Goal: Task Accomplishment & Management: Use online tool/utility

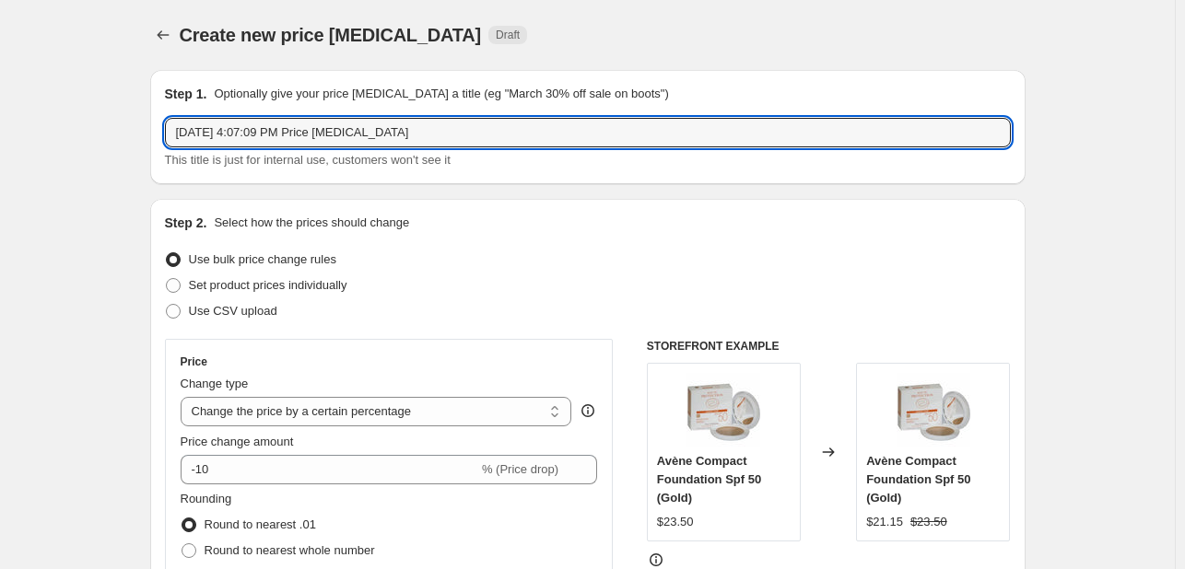
select select "percentage"
type input "bio"
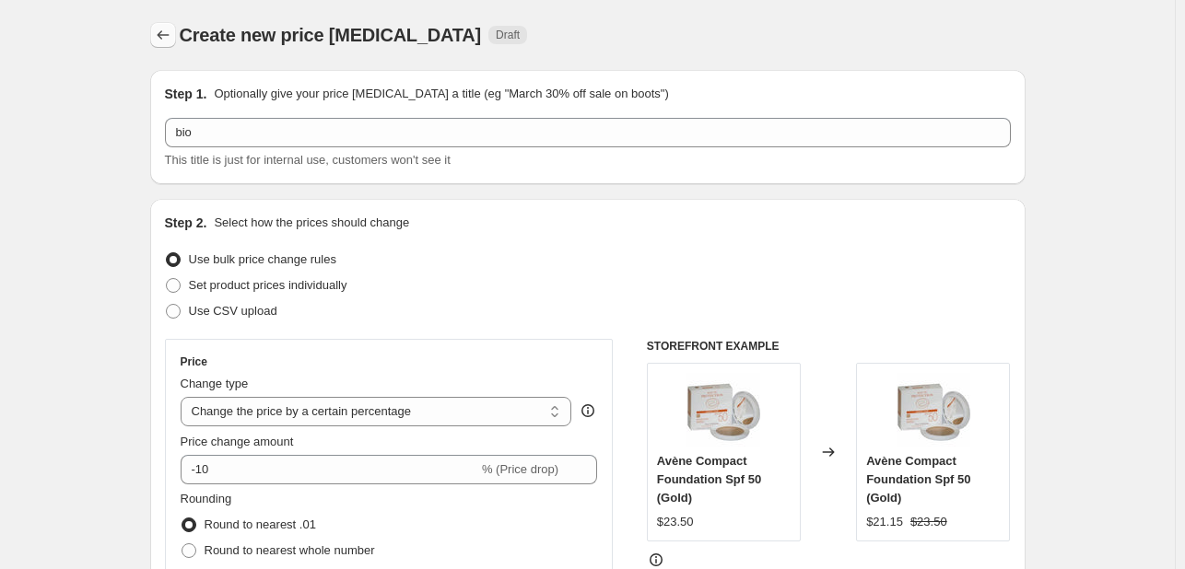
click at [165, 24] on button "Price change jobs" at bounding box center [163, 35] width 26 height 26
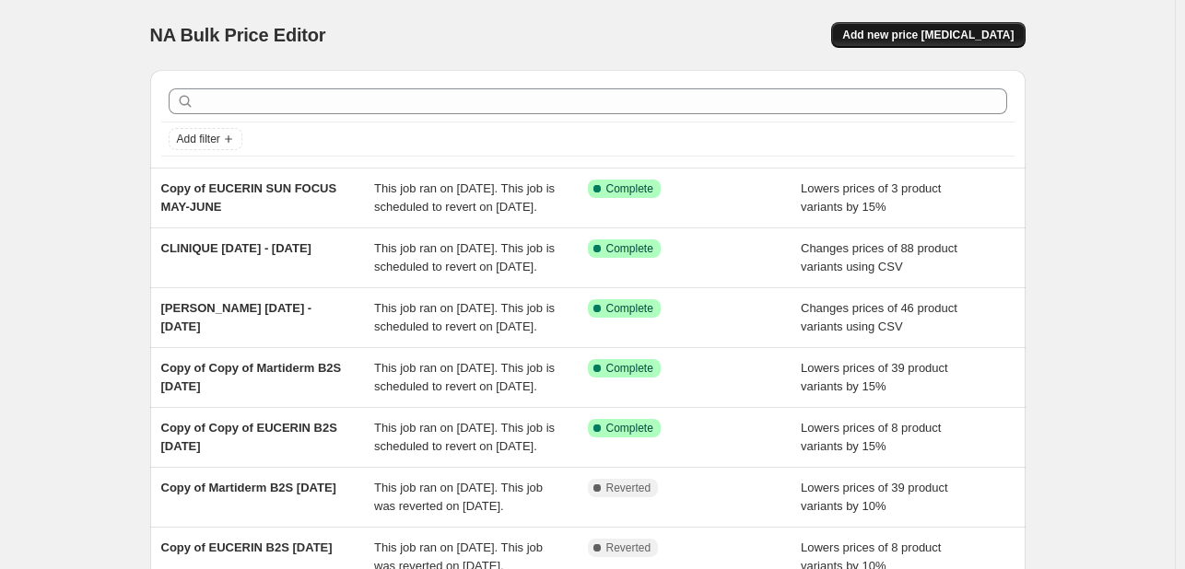
click at [921, 45] on button "Add new price [MEDICAL_DATA]" at bounding box center [928, 35] width 194 height 26
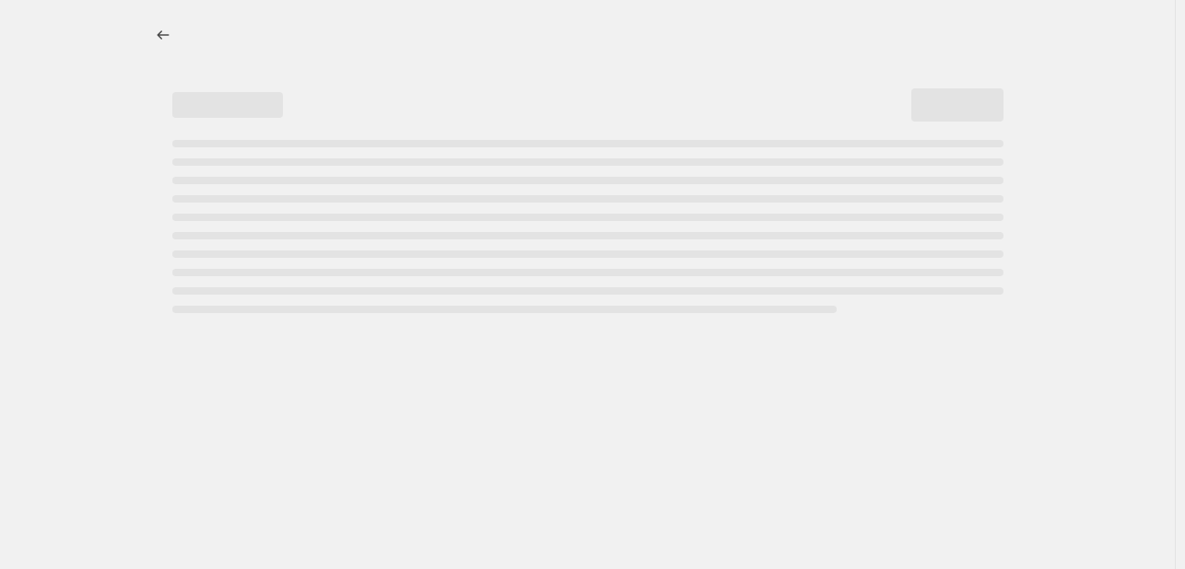
select select "percentage"
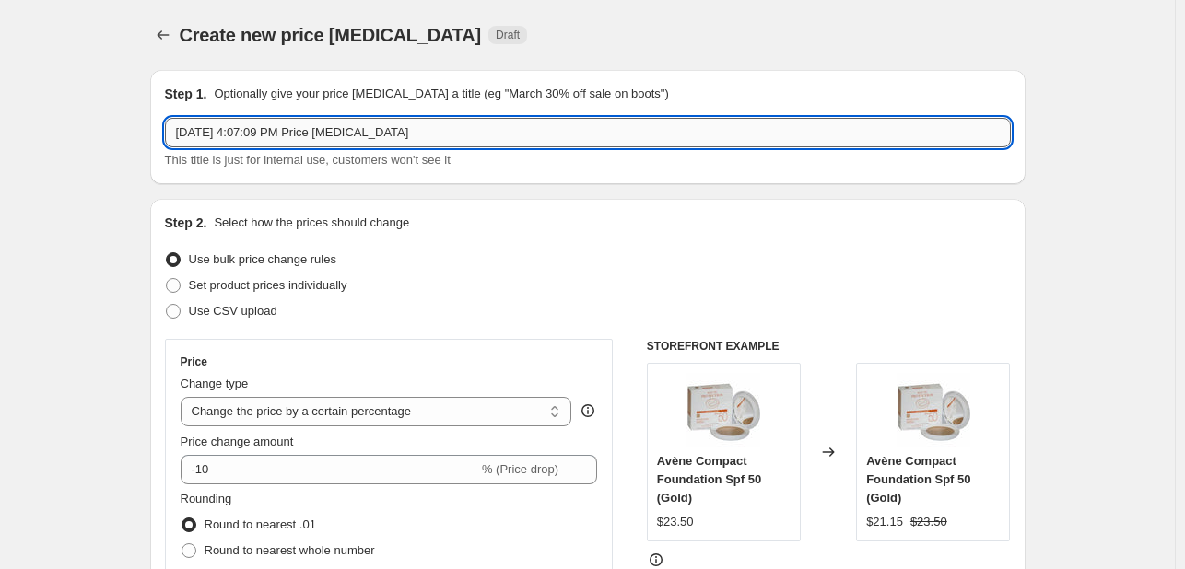
click at [305, 134] on input "[DATE] 4:07:09 PM Price [MEDICAL_DATA]" at bounding box center [588, 132] width 846 height 29
type input "bio-oil [DATE]-[DATE]"
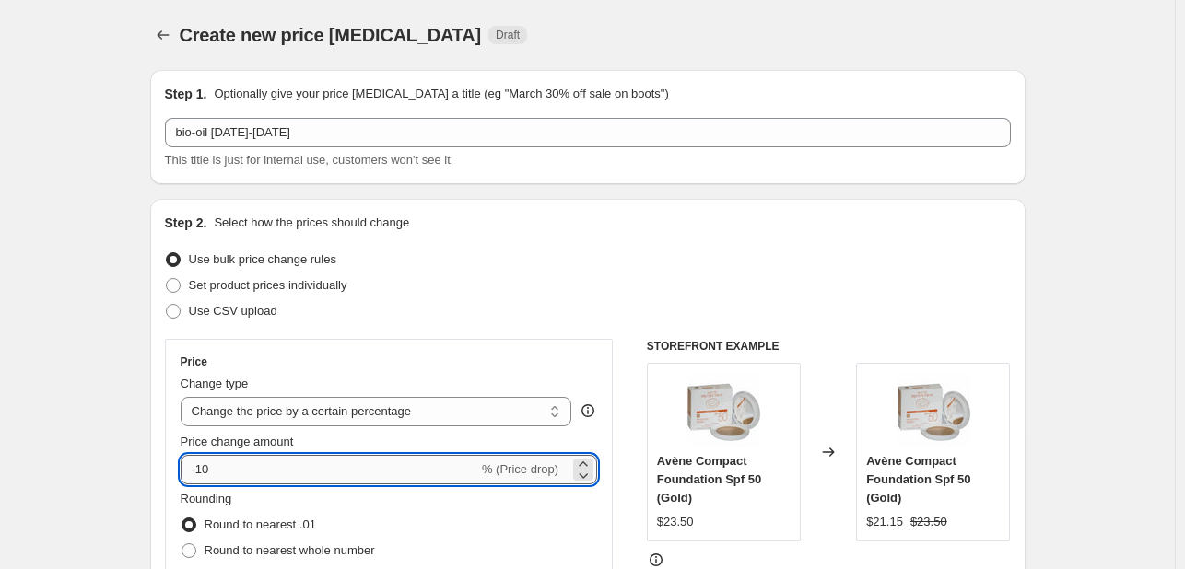
click at [208, 473] on input "-10" at bounding box center [330, 469] width 298 height 29
type input "-20"
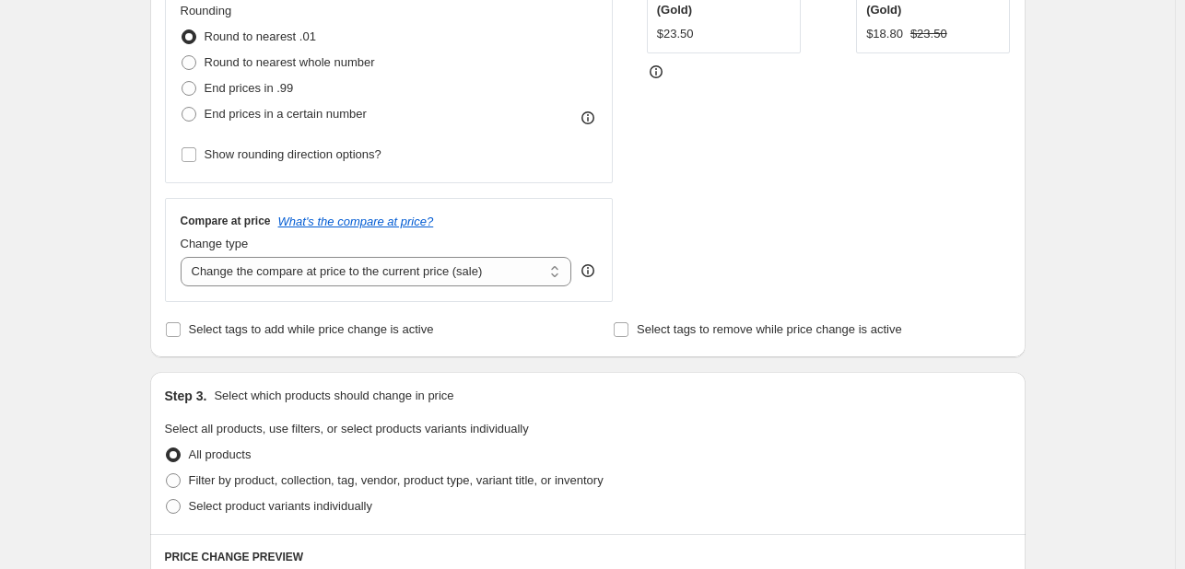
scroll to position [553, 0]
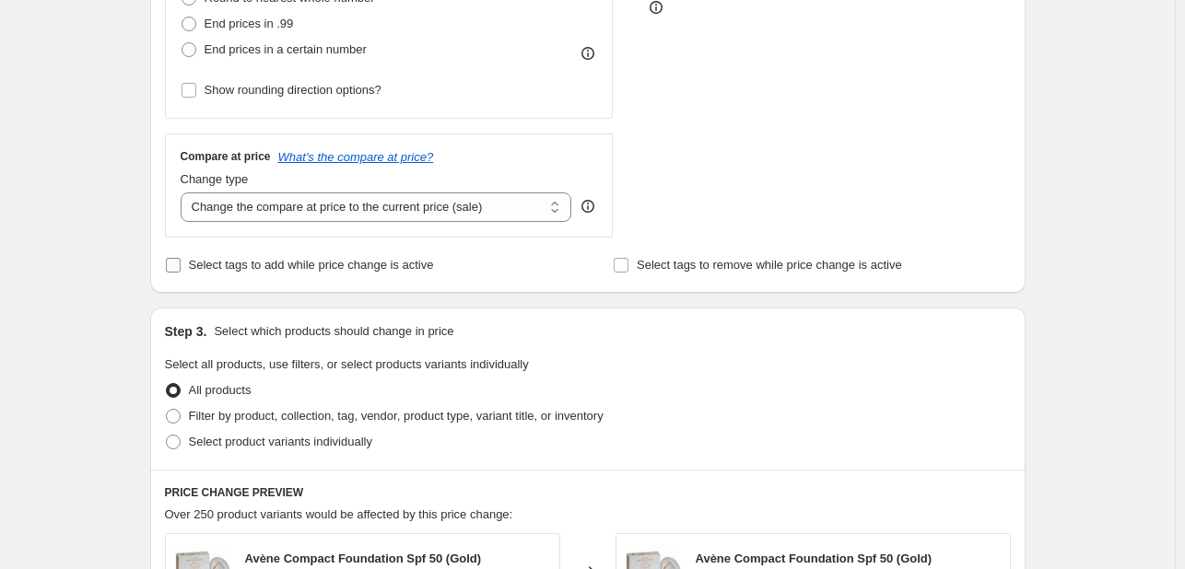
click at [293, 266] on span "Select tags to add while price change is active" at bounding box center [311, 265] width 245 height 14
click at [181, 266] on input "Select tags to add while price change is active" at bounding box center [173, 265] width 15 height 15
checkbox input "true"
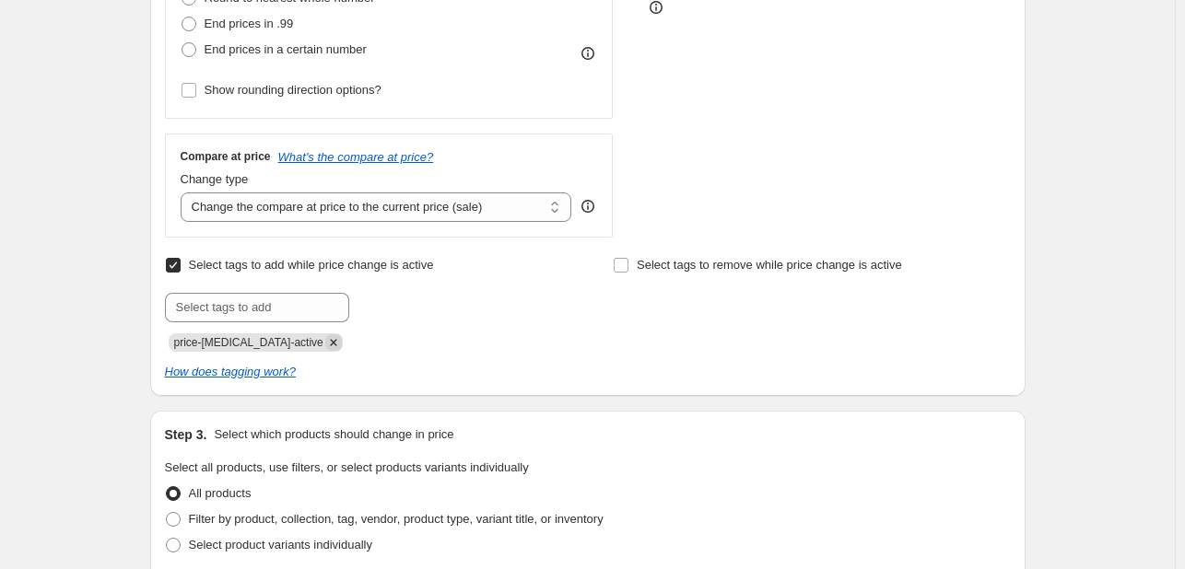
click at [325, 347] on icon "Remove price-change-job-active" at bounding box center [333, 342] width 17 height 17
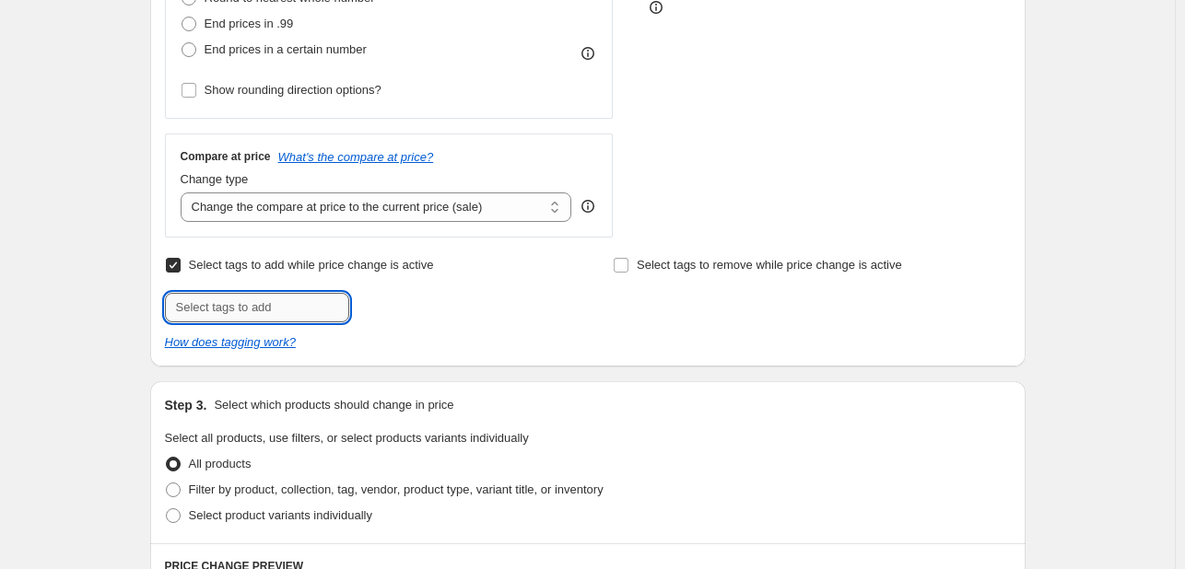
click at [306, 314] on input "text" at bounding box center [257, 307] width 184 height 29
type input "[DATE]"
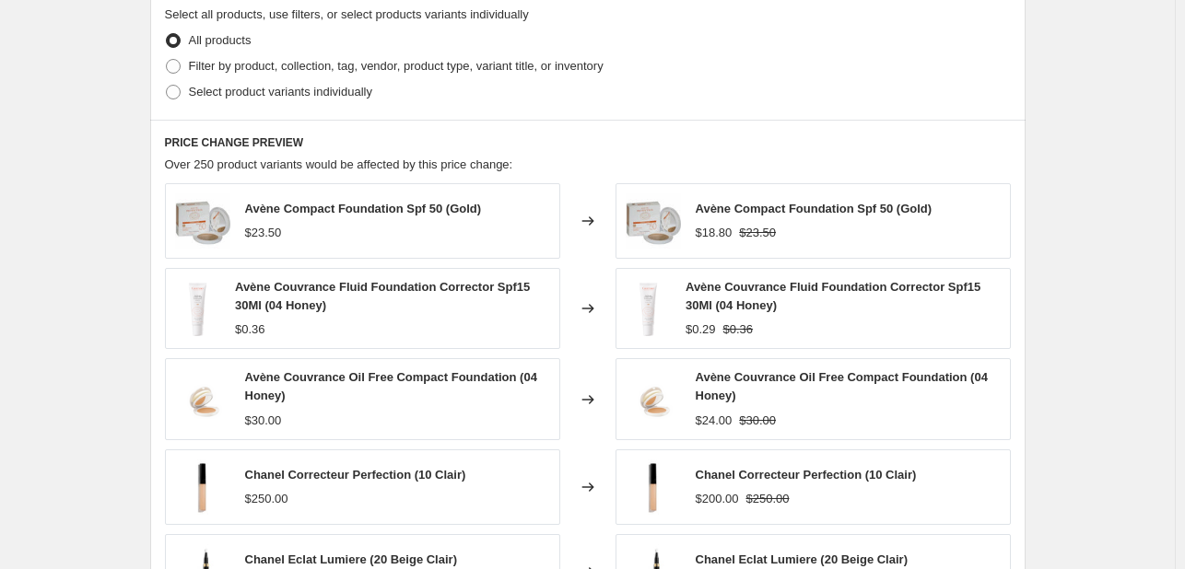
scroll to position [1014, 0]
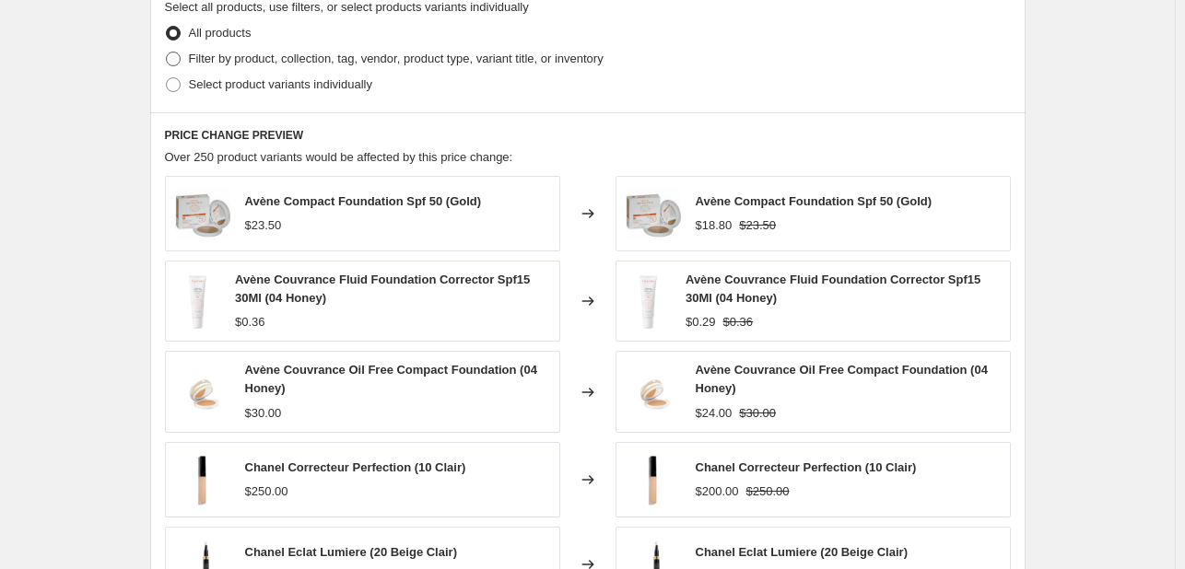
click at [328, 50] on span "Filter by product, collection, tag, vendor, product type, variant title, or inv…" at bounding box center [396, 59] width 415 height 18
click at [167, 52] on input "Filter by product, collection, tag, vendor, product type, variant title, or inv…" at bounding box center [166, 52] width 1 height 1
radio input "true"
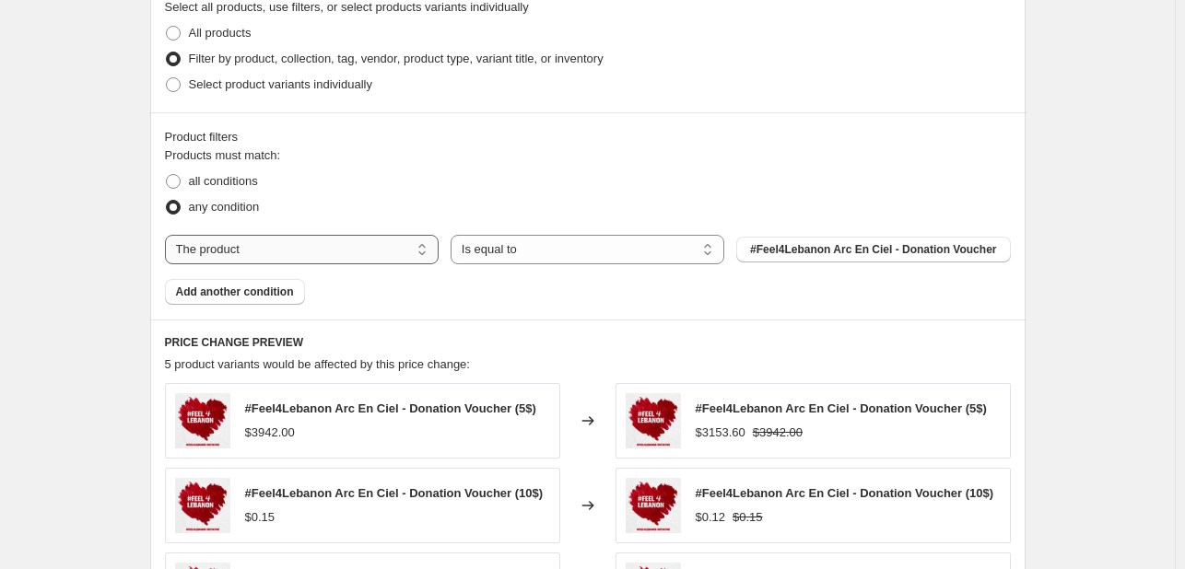
click at [332, 250] on select "The product The product's collection The product's tag The product's vendor The…" at bounding box center [302, 249] width 274 height 29
select select "tag"
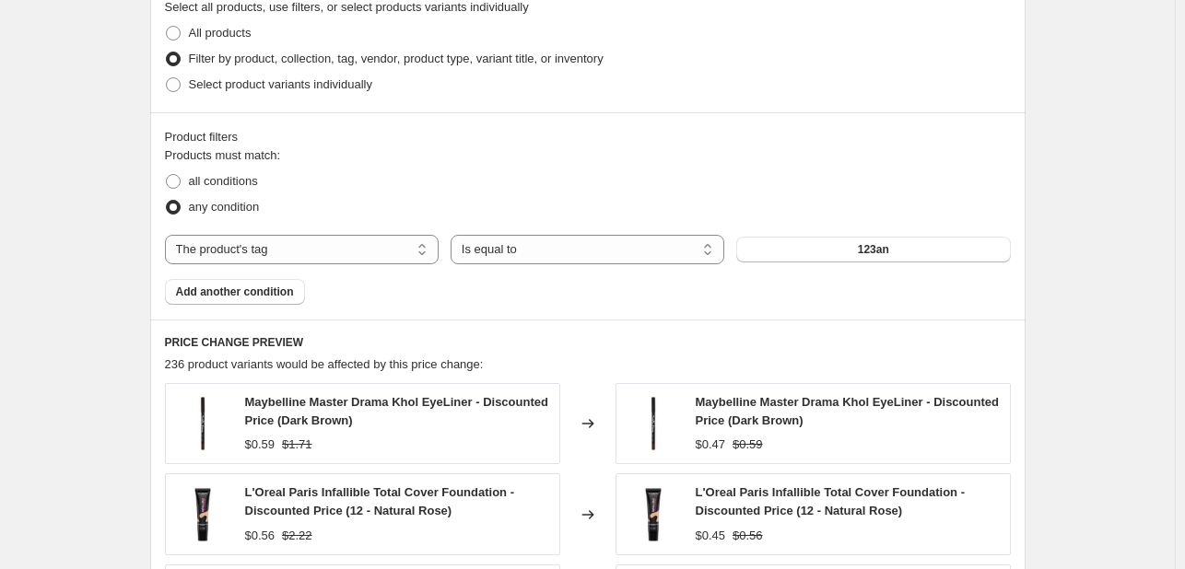
click at [848, 245] on button "123an" at bounding box center [873, 250] width 274 height 26
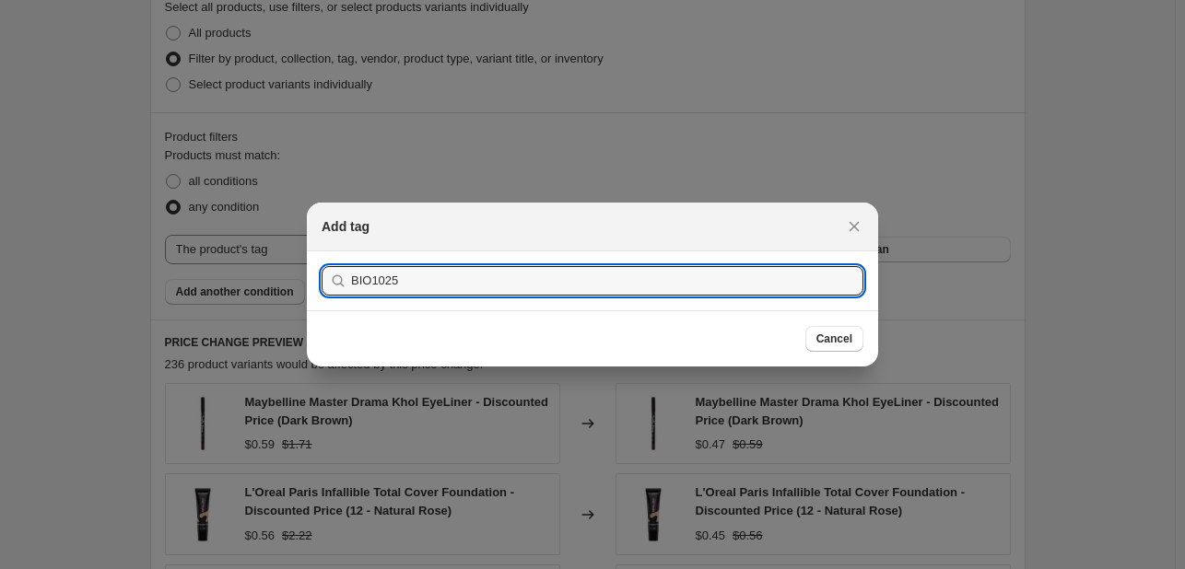
type input "BIO1025"
click at [322, 252] on button "Submit" at bounding box center [348, 261] width 53 height 19
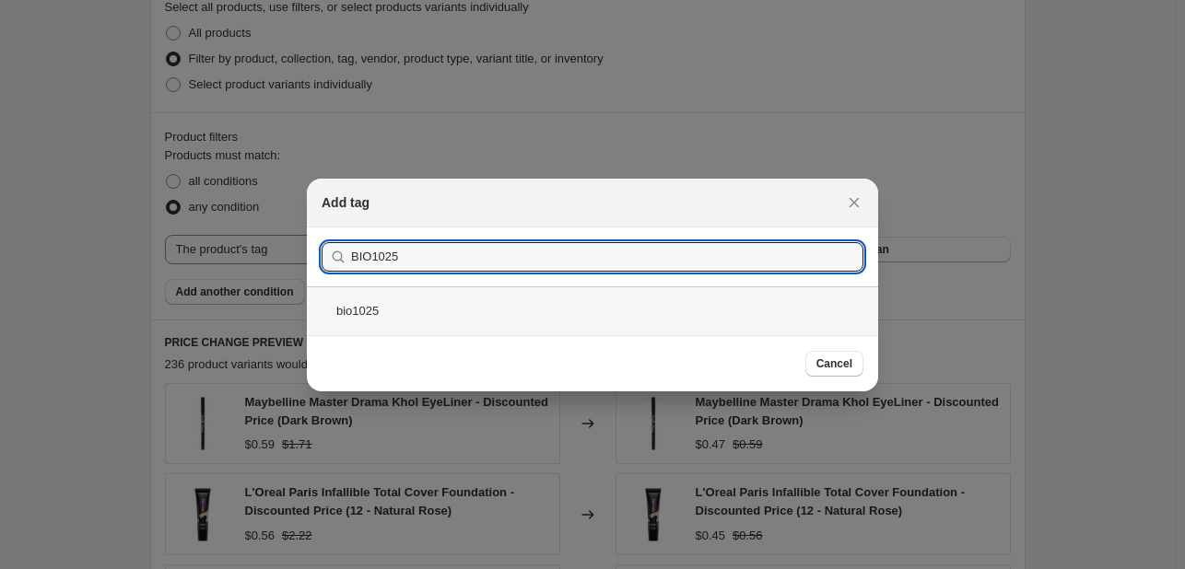
click at [591, 332] on div "bio1025" at bounding box center [592, 311] width 571 height 49
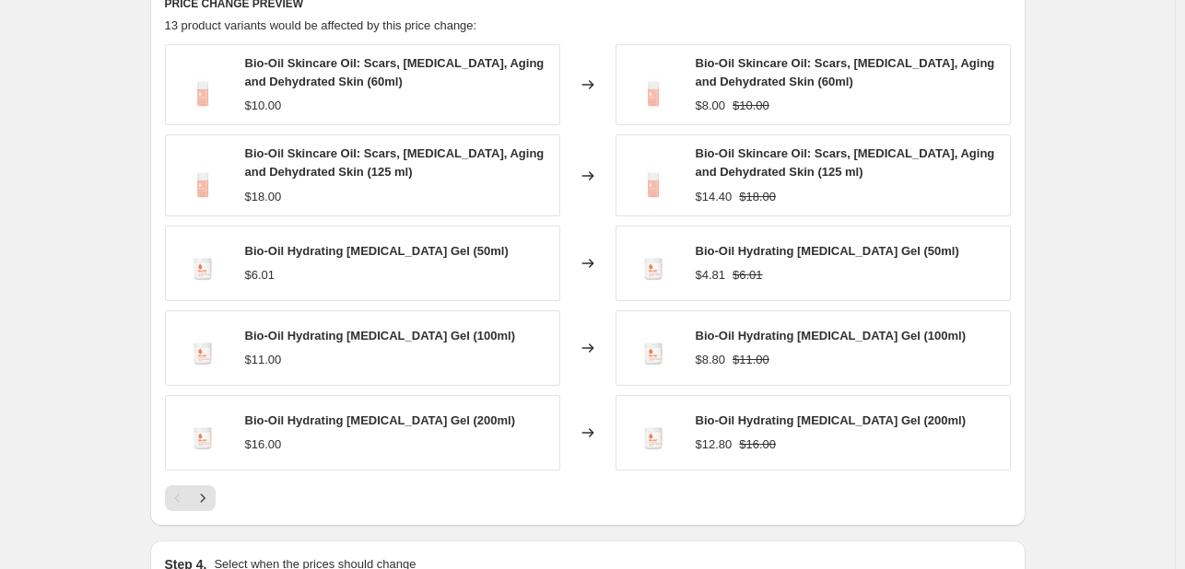
scroll to position [1382, 0]
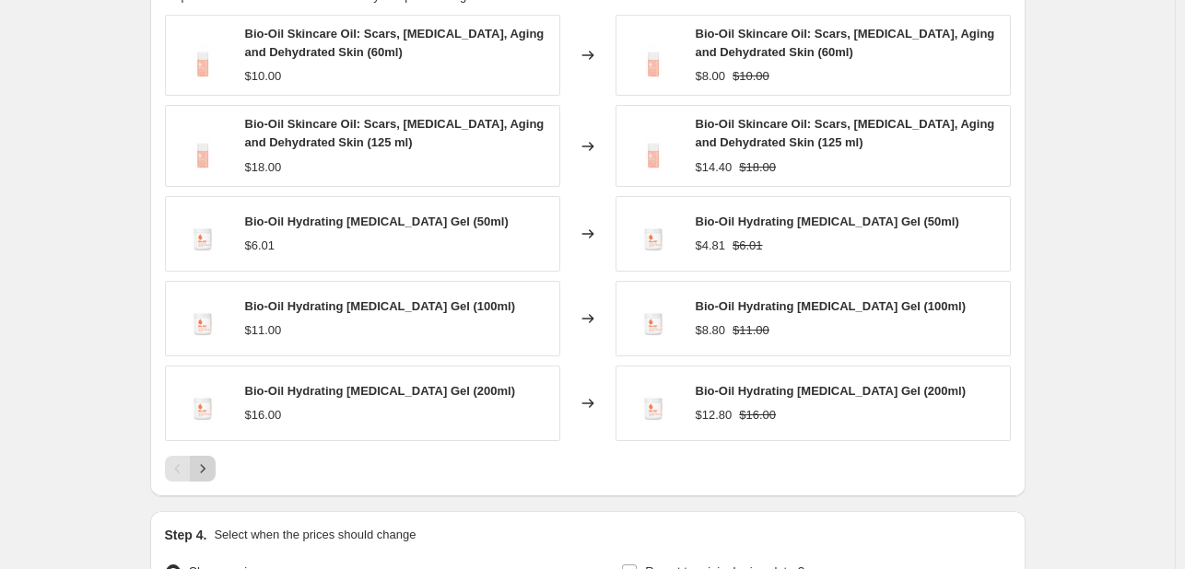
click at [206, 472] on icon "Next" at bounding box center [203, 469] width 18 height 18
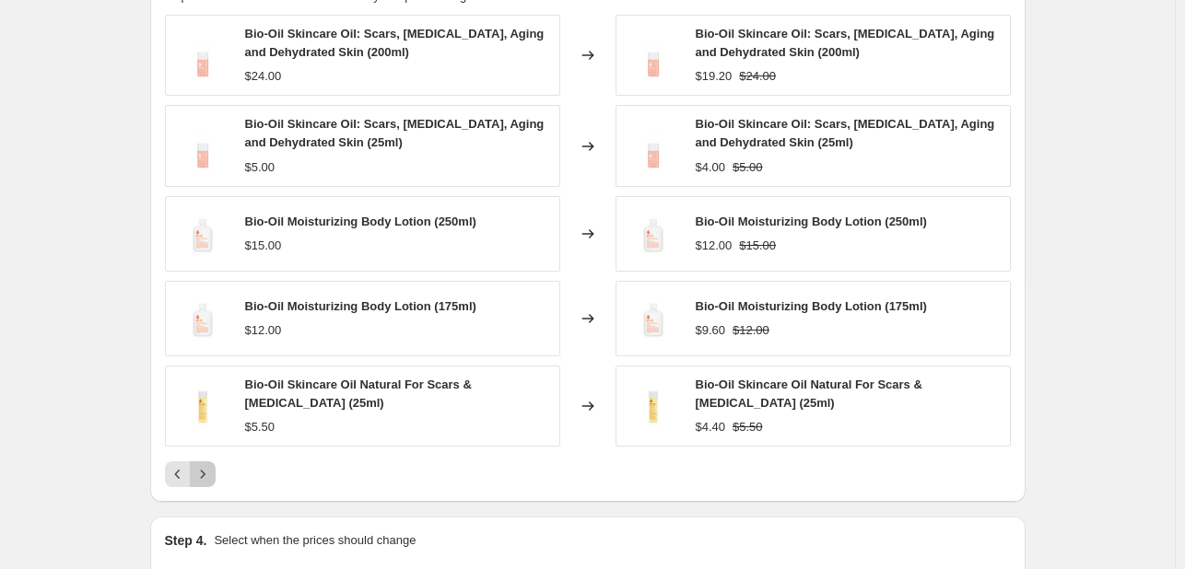
click at [205, 475] on icon "Next" at bounding box center [202, 474] width 5 height 8
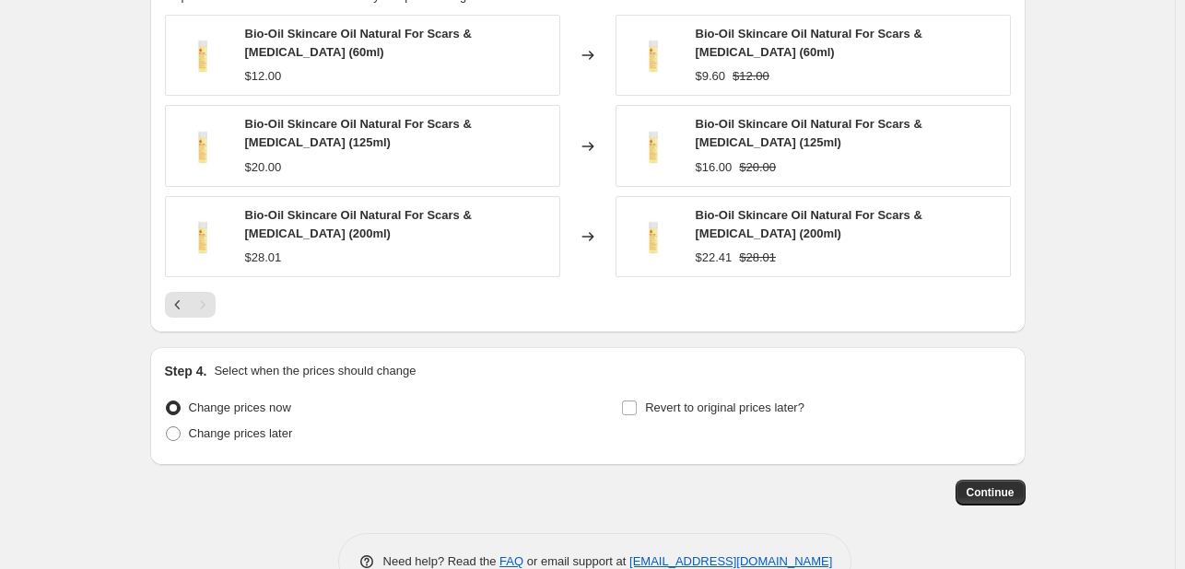
drag, startPoint x: 288, startPoint y: 433, endPoint x: 461, endPoint y: 433, distance: 172.3
click at [288, 435] on span "Change prices later" at bounding box center [241, 434] width 104 height 14
click at [167, 428] on input "Change prices later" at bounding box center [166, 427] width 1 height 1
radio input "true"
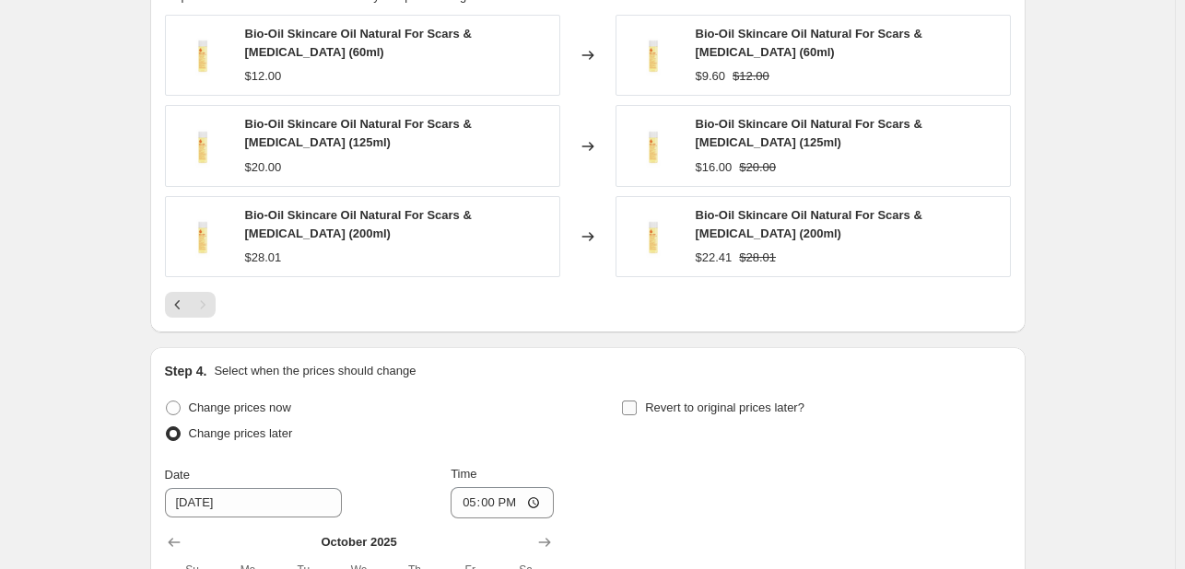
click at [734, 413] on span "Revert to original prices later?" at bounding box center [724, 408] width 159 height 14
click at [637, 413] on input "Revert to original prices later?" at bounding box center [629, 408] width 15 height 15
checkbox input "true"
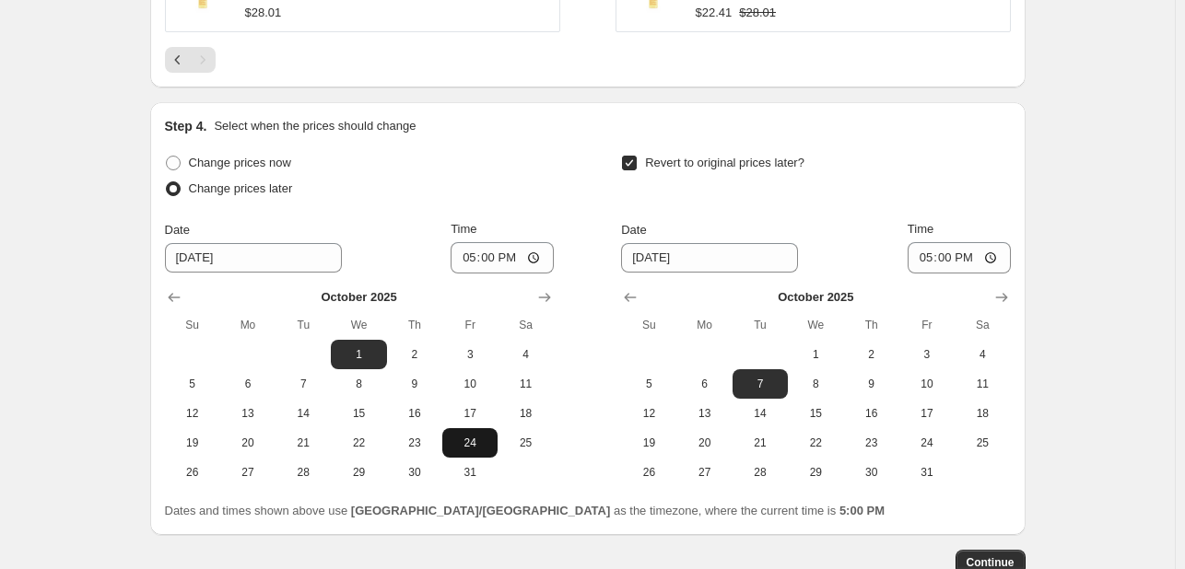
scroll to position [1659, 0]
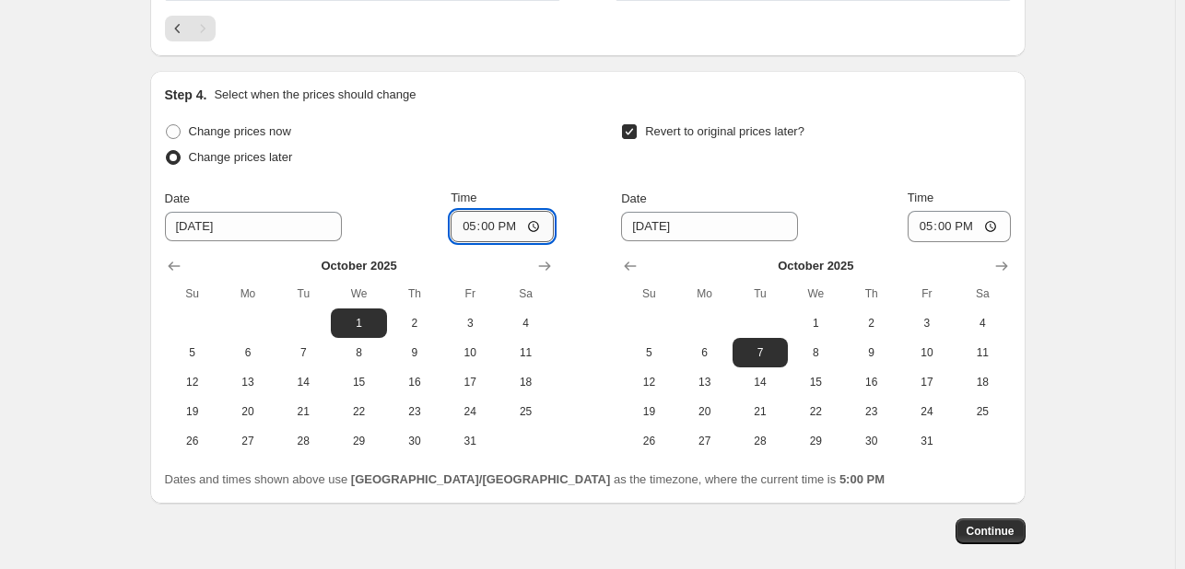
click at [472, 225] on input "17:00" at bounding box center [502, 226] width 103 height 31
type input "00:00"
click at [651, 381] on span "12" at bounding box center [648, 382] width 41 height 15
type input "[DATE]"
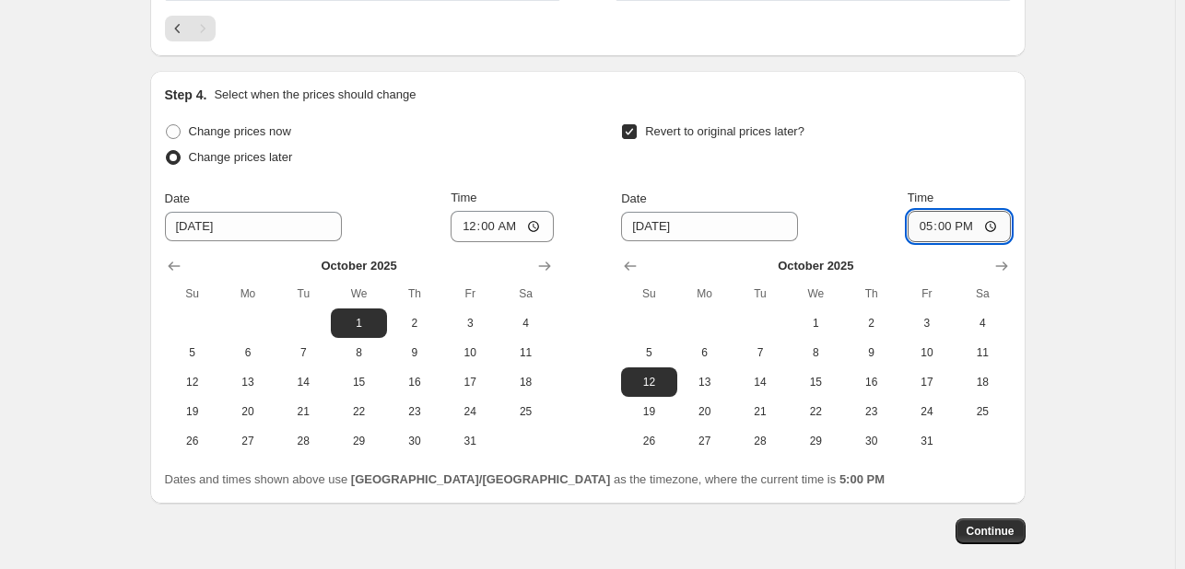
click at [921, 229] on input "17:00" at bounding box center [959, 226] width 103 height 31
type input "23:55"
click at [995, 526] on span "Continue" at bounding box center [991, 531] width 48 height 15
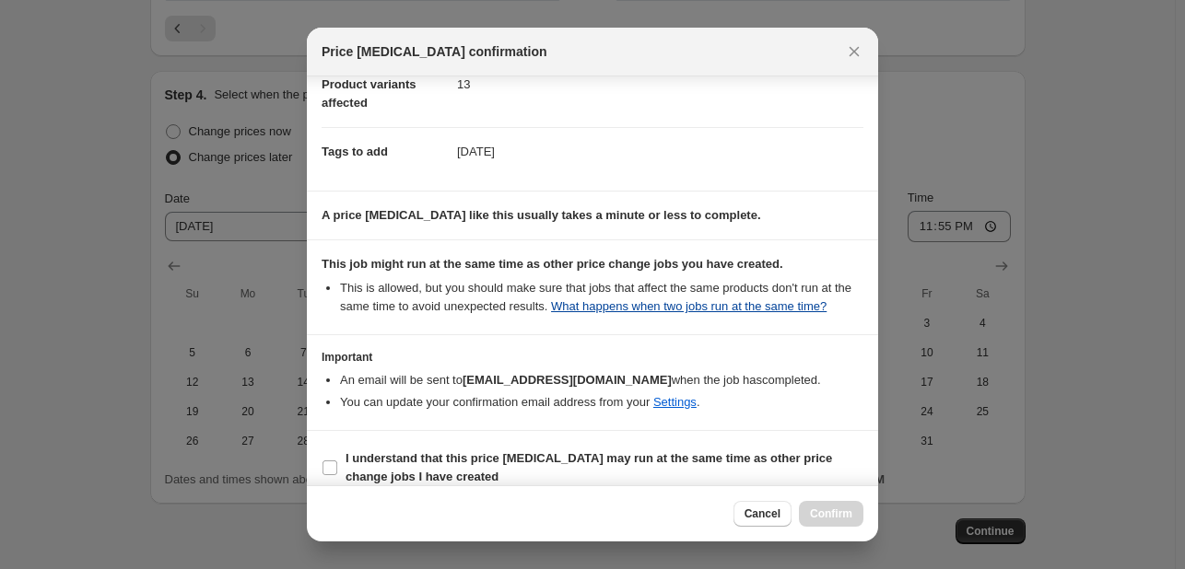
scroll to position [250, 0]
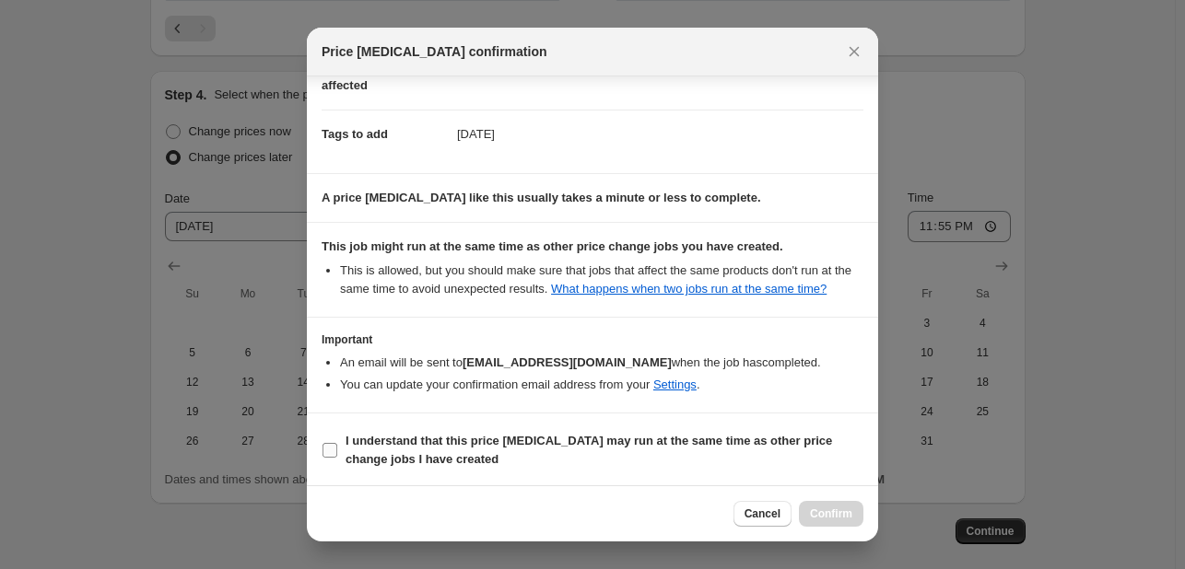
click at [777, 449] on span "I understand that this price [MEDICAL_DATA] may run at the same time as other p…" at bounding box center [605, 450] width 518 height 37
click at [337, 449] on input "I understand that this price [MEDICAL_DATA] may run at the same time as other p…" at bounding box center [330, 450] width 15 height 15
checkbox input "true"
click at [836, 514] on span "Confirm" at bounding box center [831, 514] width 42 height 15
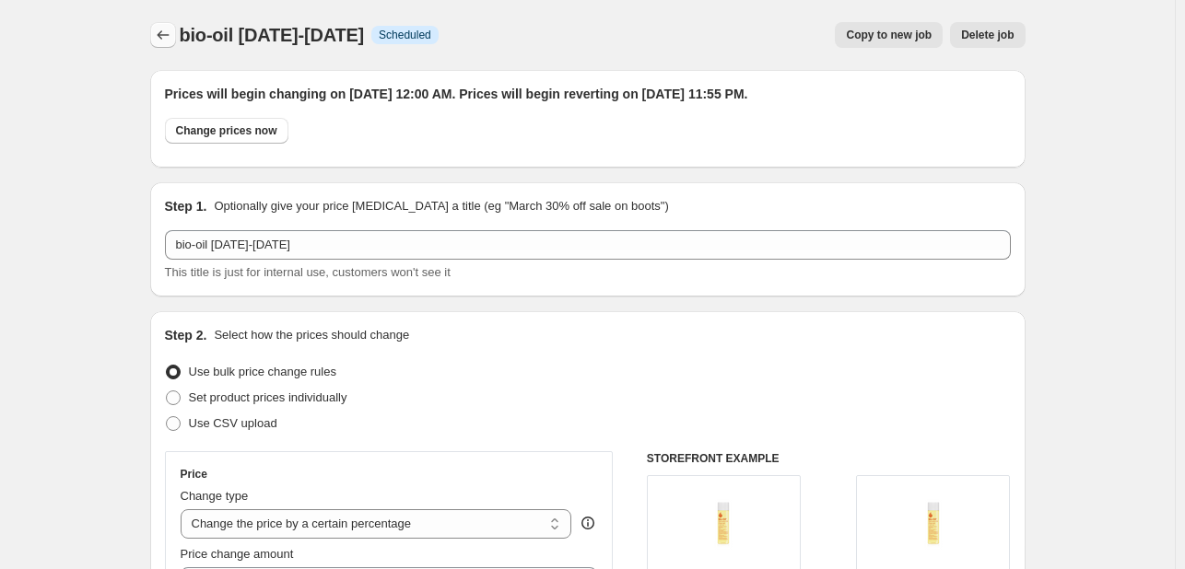
click at [172, 36] on icon "Price change jobs" at bounding box center [163, 35] width 18 height 18
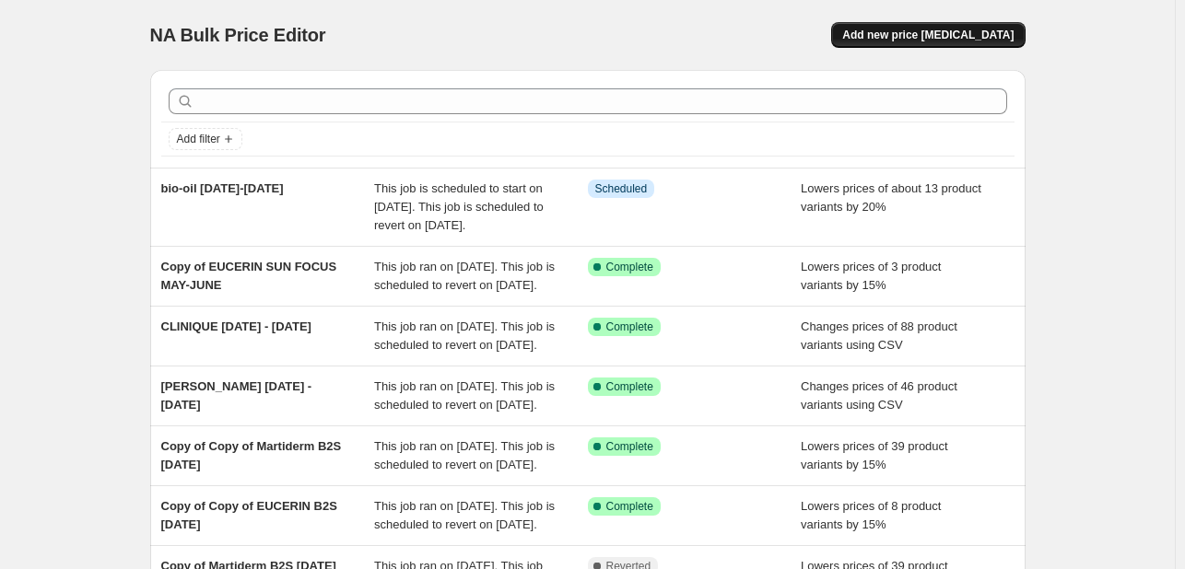
click at [1009, 34] on span "Add new price [MEDICAL_DATA]" at bounding box center [927, 35] width 171 height 15
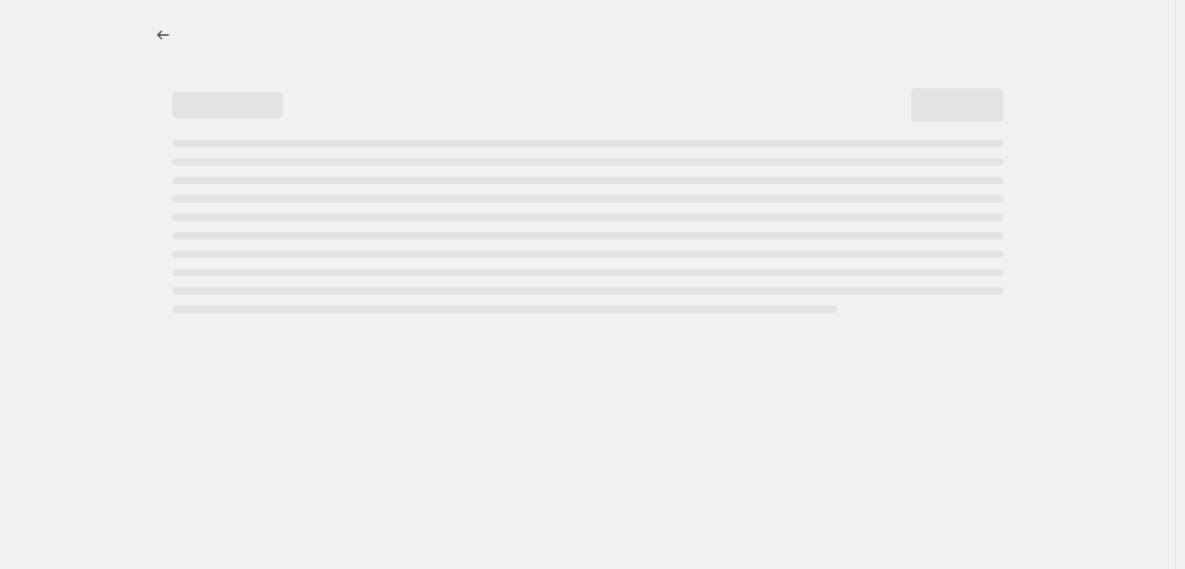
select select "percentage"
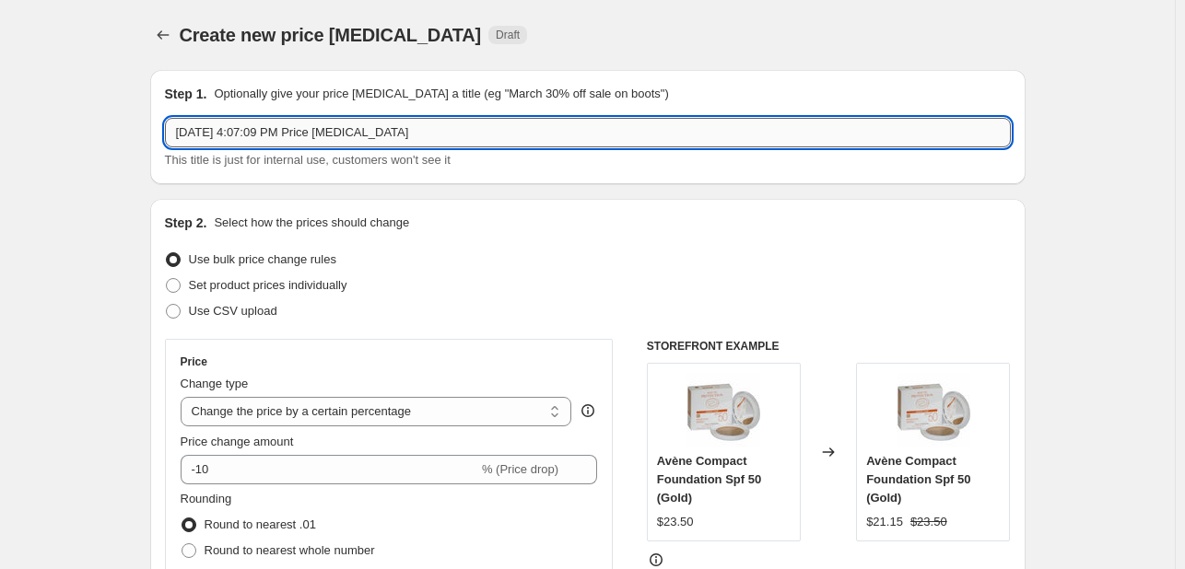
click at [464, 137] on input "[DATE] 4:07:09 PM Price [MEDICAL_DATA]" at bounding box center [588, 132] width 846 height 29
paste input "Vitadea [PERSON_NAME]"
type input "Vitadea [PERSON_NAME] OCTOBER"
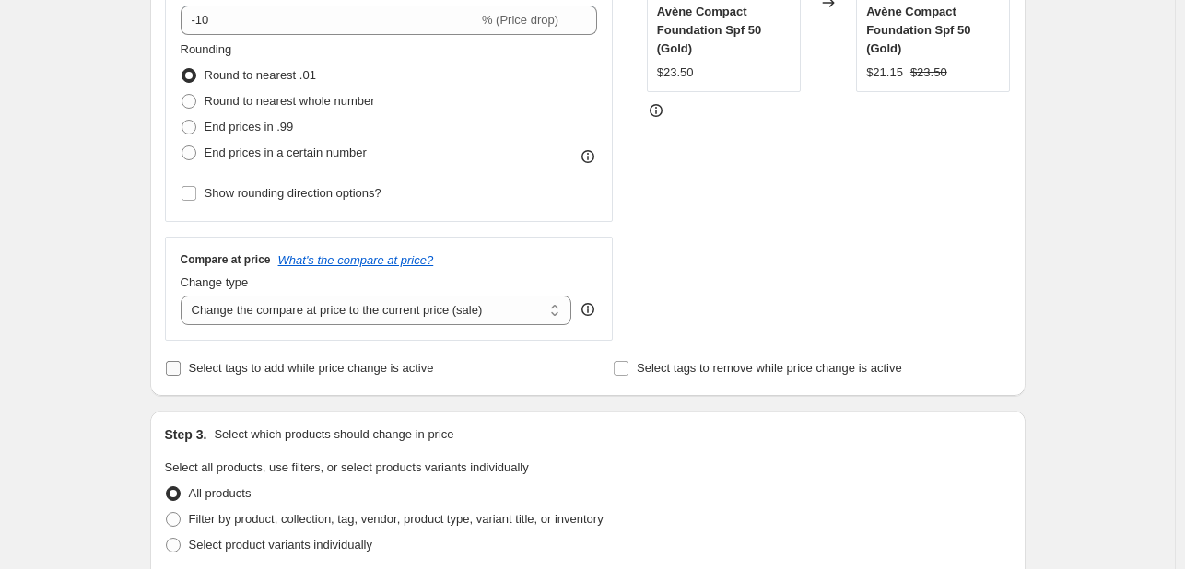
scroll to position [461, 0]
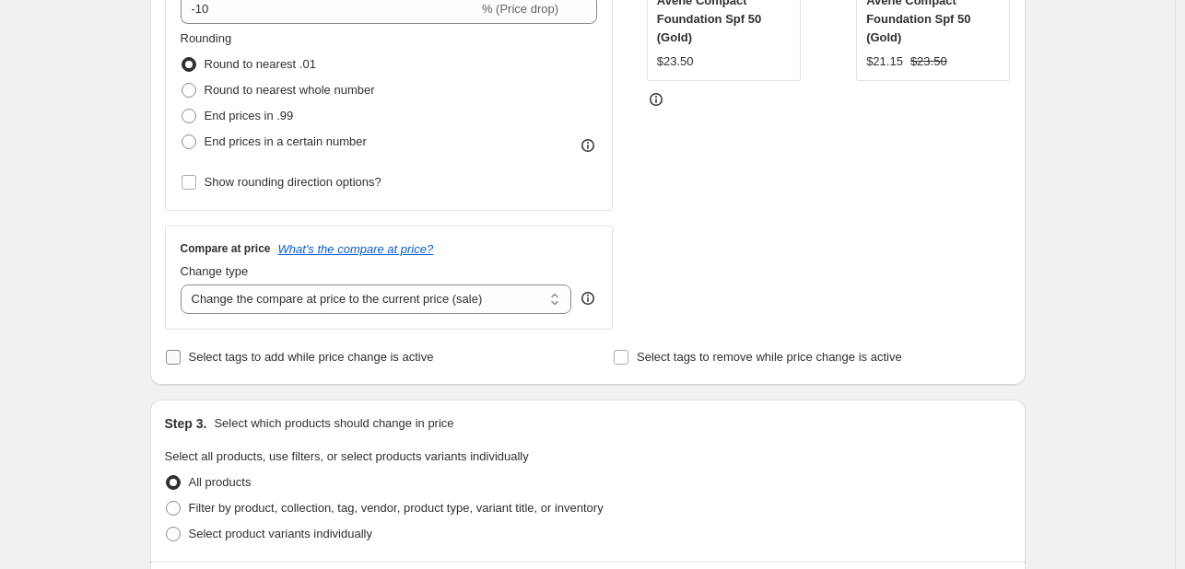
click at [231, 359] on span "Select tags to add while price change is active" at bounding box center [311, 357] width 245 height 14
click at [181, 359] on input "Select tags to add while price change is active" at bounding box center [173, 357] width 15 height 15
checkbox input "true"
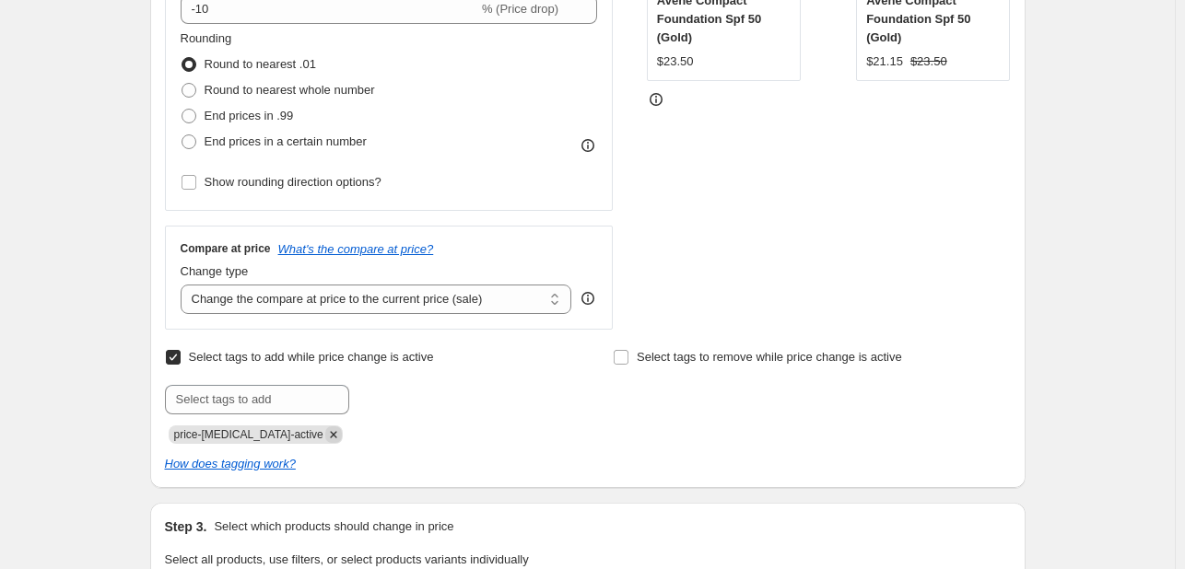
click at [325, 436] on icon "Remove price-change-job-active" at bounding box center [333, 435] width 17 height 17
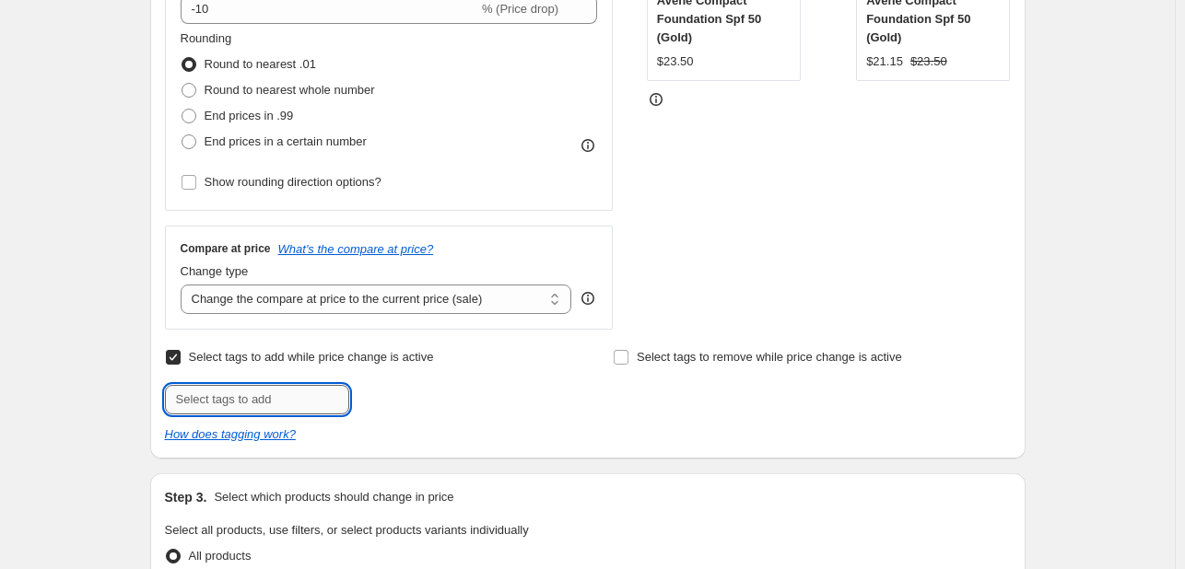
click at [299, 399] on input "text" at bounding box center [257, 399] width 184 height 29
type input "[DATE]"
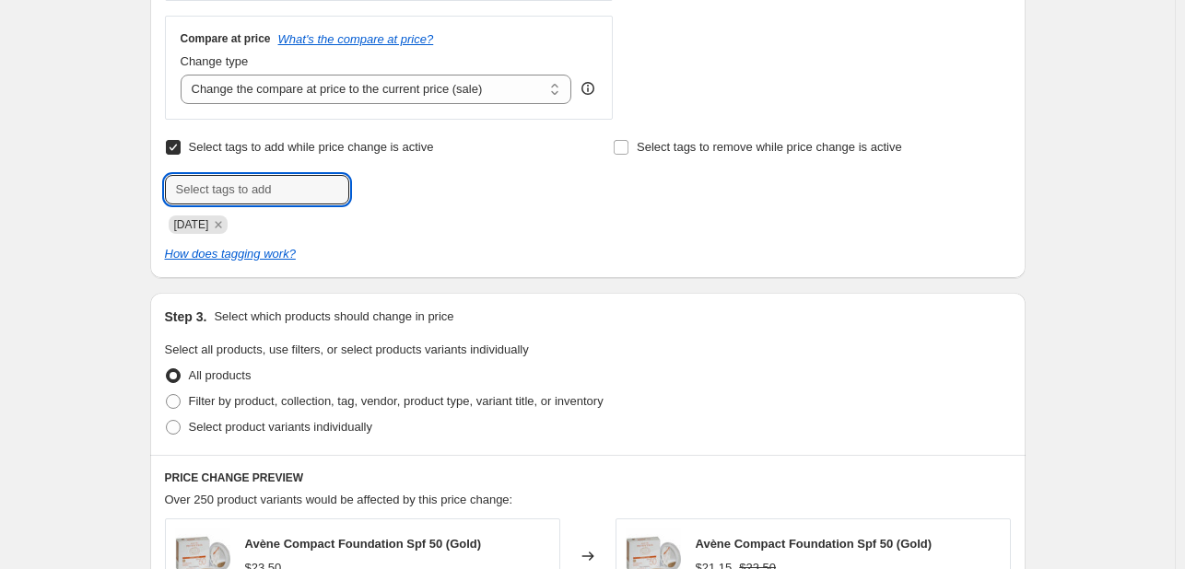
scroll to position [921, 0]
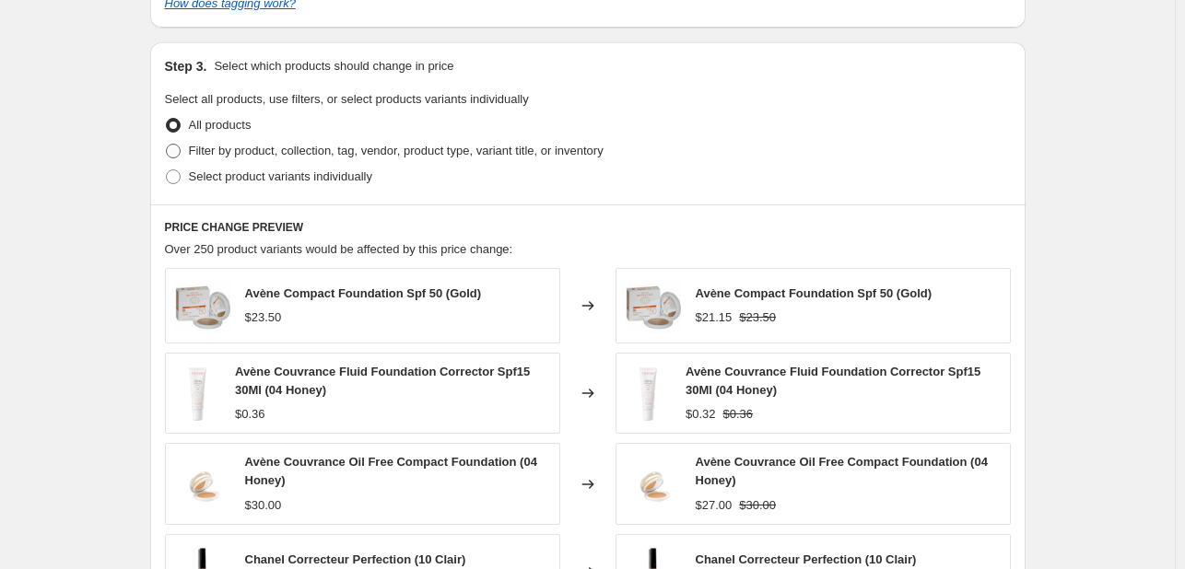
click at [323, 157] on span "Filter by product, collection, tag, vendor, product type, variant title, or inv…" at bounding box center [396, 151] width 415 height 14
click at [167, 145] on input "Filter by product, collection, tag, vendor, product type, variant title, or inv…" at bounding box center [166, 144] width 1 height 1
radio input "true"
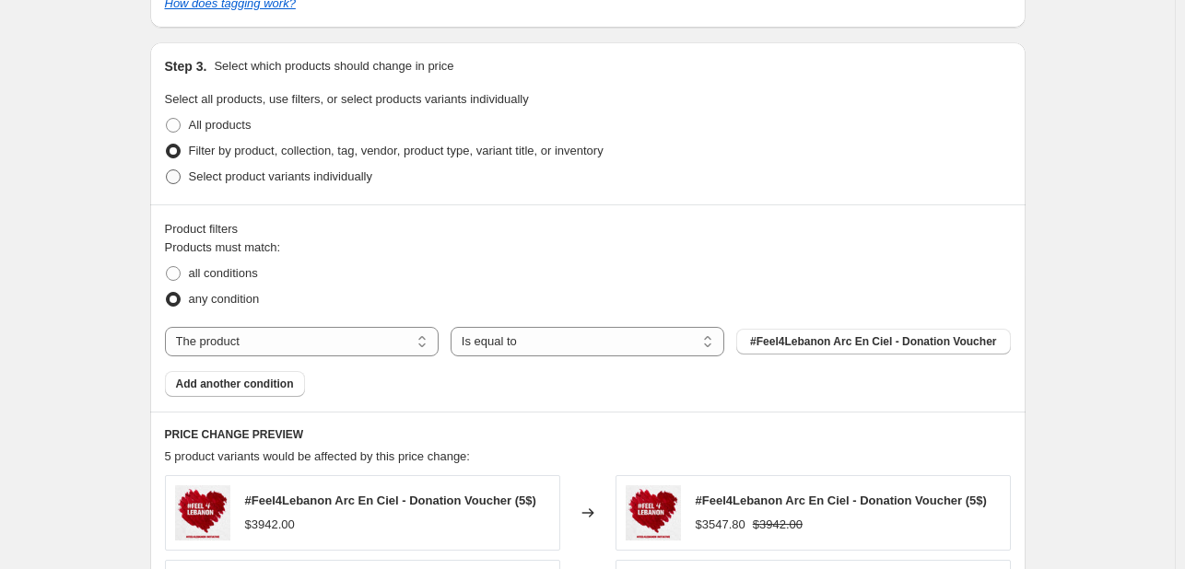
click at [319, 182] on span "Select product variants individually" at bounding box center [280, 177] width 183 height 14
click at [167, 170] on input "Select product variants individually" at bounding box center [166, 170] width 1 height 1
radio input "true"
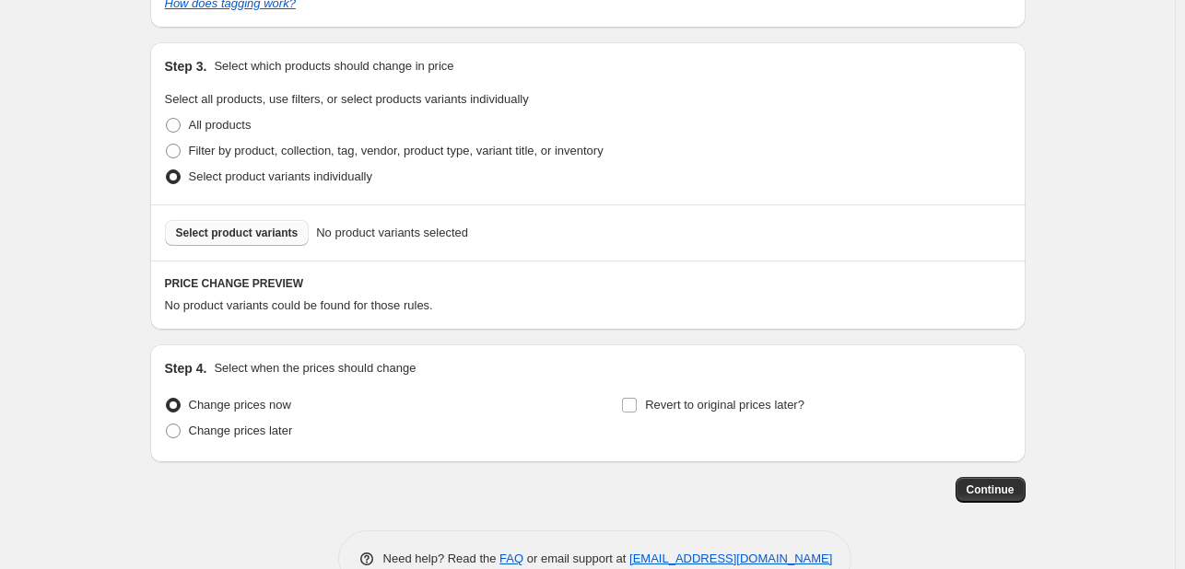
click at [254, 240] on span "Select product variants" at bounding box center [237, 233] width 123 height 15
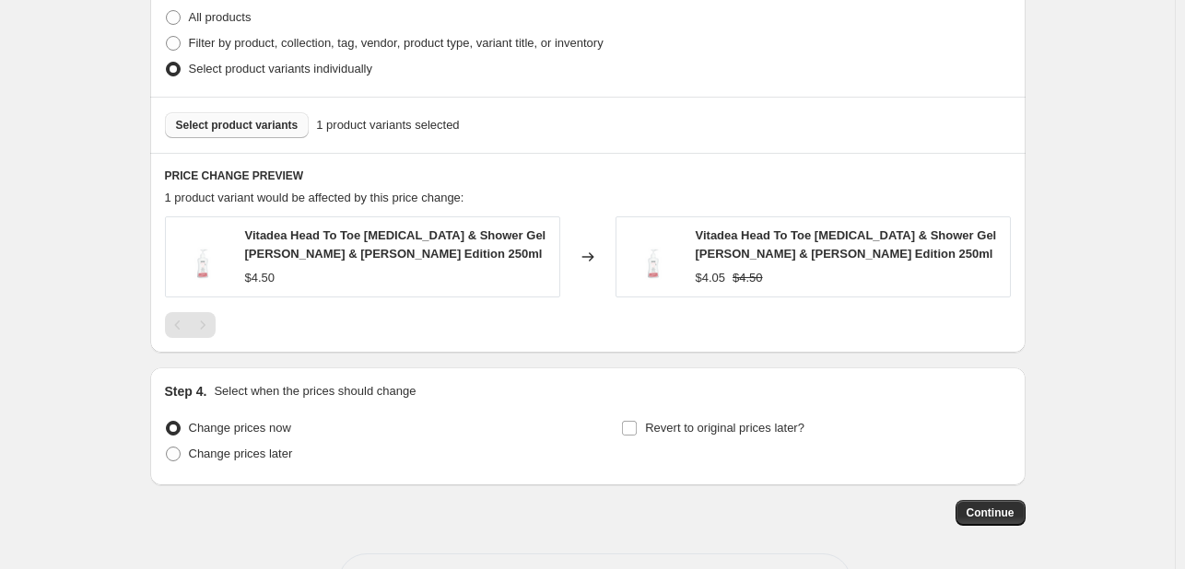
scroll to position [1098, 0]
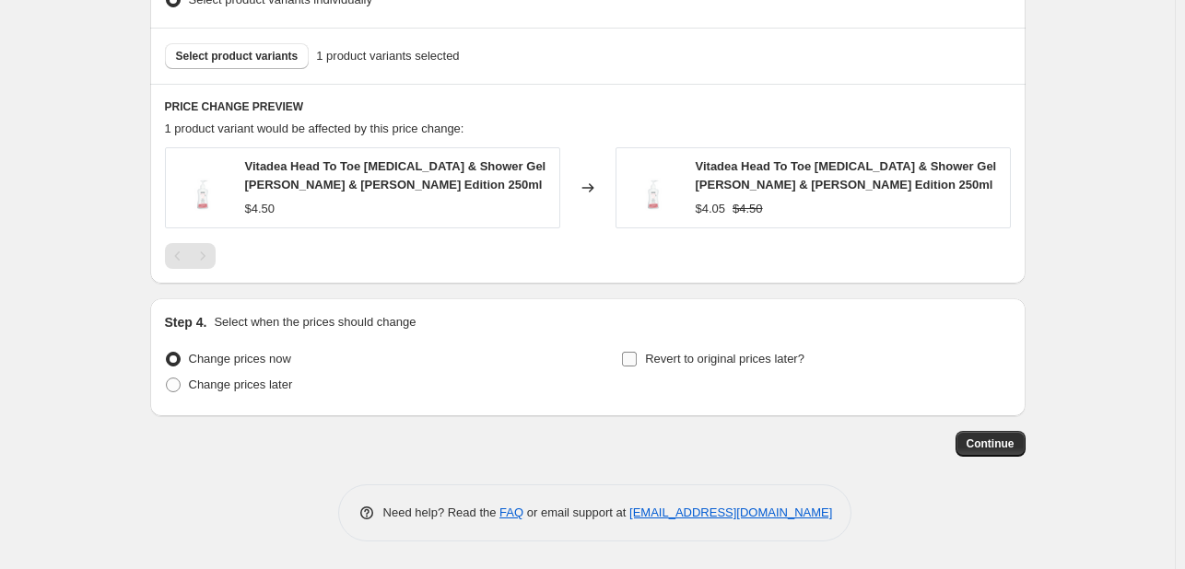
click at [683, 355] on span "Revert to original prices later?" at bounding box center [724, 359] width 159 height 14
click at [637, 355] on input "Revert to original prices later?" at bounding box center [629, 359] width 15 height 15
checkbox input "true"
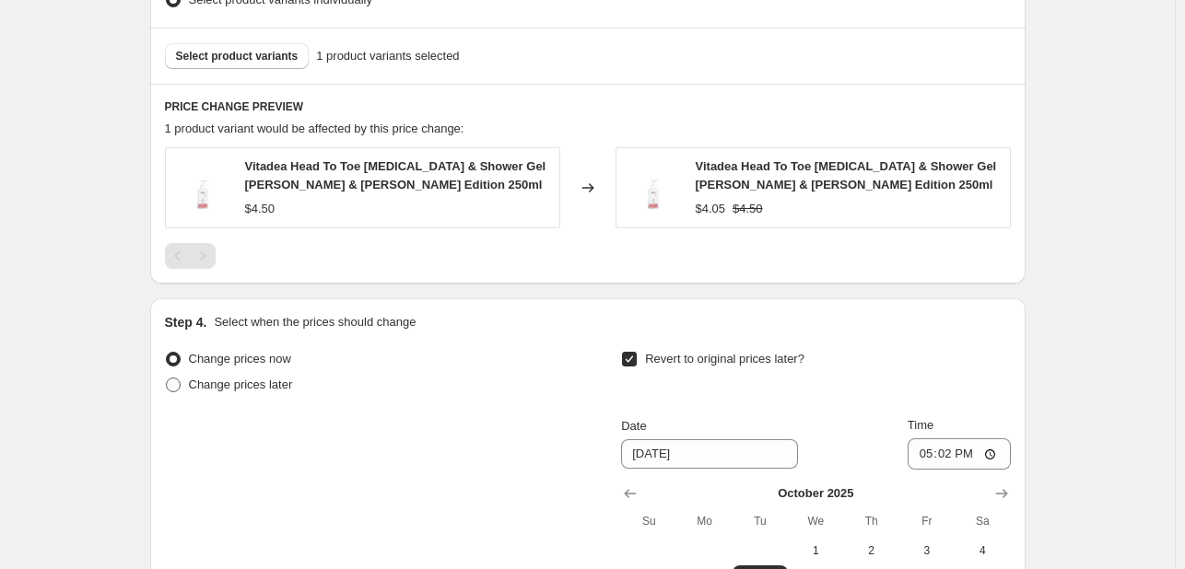
click at [267, 388] on span "Change prices later" at bounding box center [241, 385] width 104 height 14
click at [167, 379] on input "Change prices later" at bounding box center [166, 378] width 1 height 1
radio input "true"
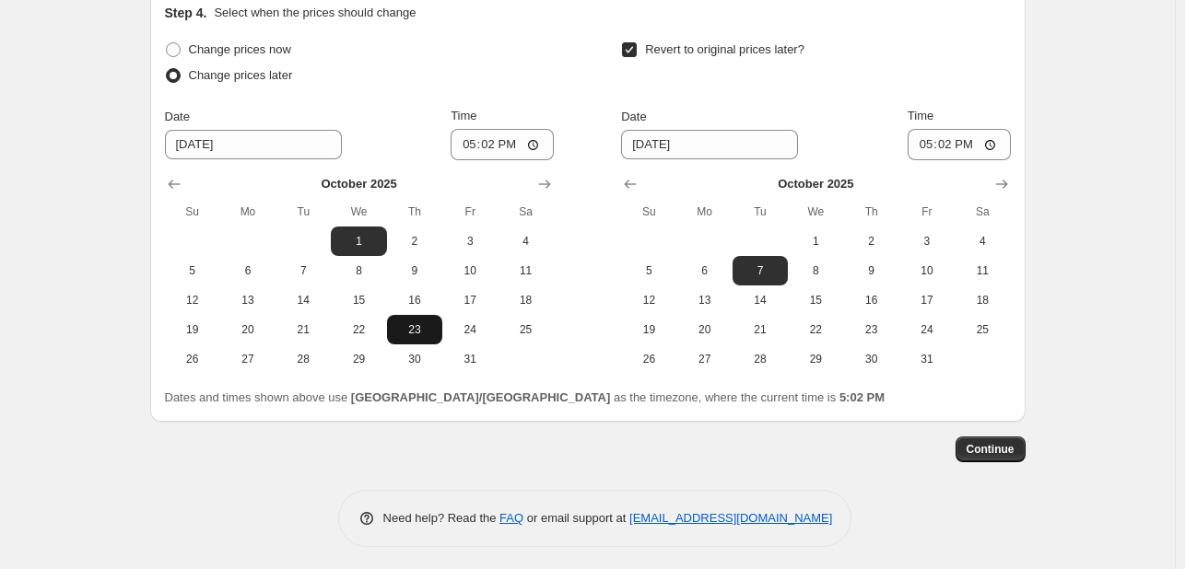
scroll to position [1414, 0]
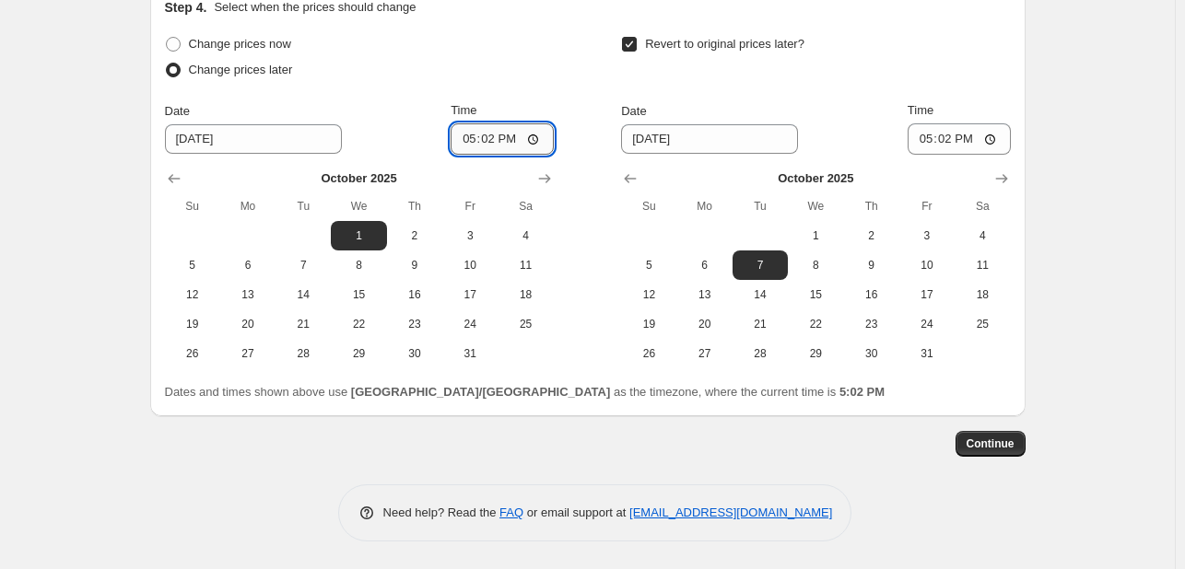
click at [468, 136] on input "17:02" at bounding box center [502, 138] width 103 height 31
type input "00:00"
click at [937, 349] on span "31" at bounding box center [927, 353] width 41 height 15
type input "[DATE]"
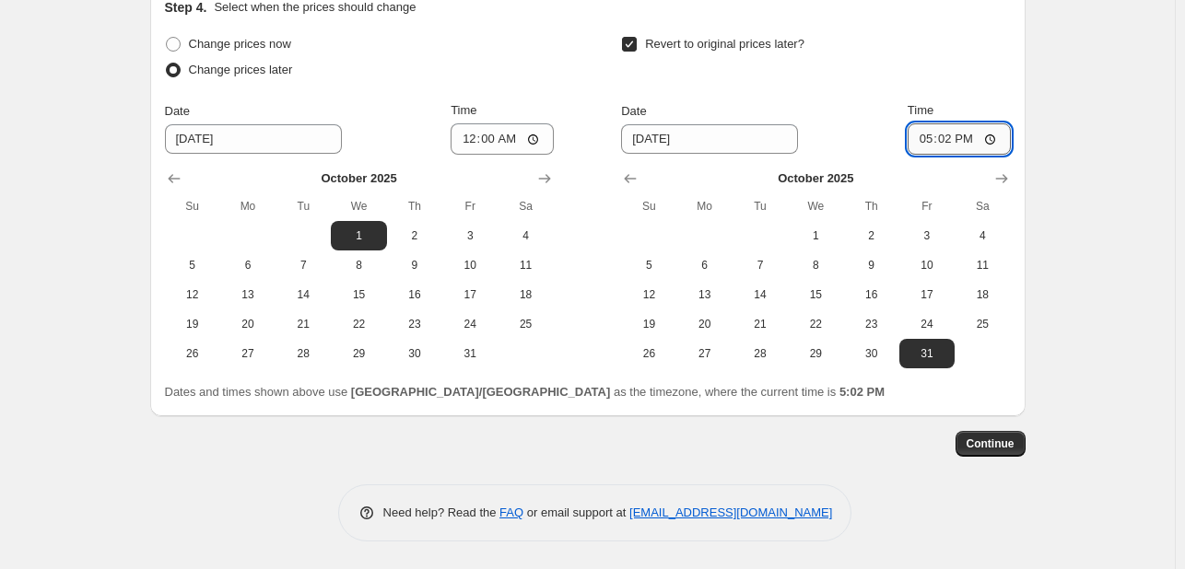
click at [931, 137] on input "17:02" at bounding box center [959, 138] width 103 height 31
type input "23:55"
click at [990, 441] on span "Continue" at bounding box center [991, 444] width 48 height 15
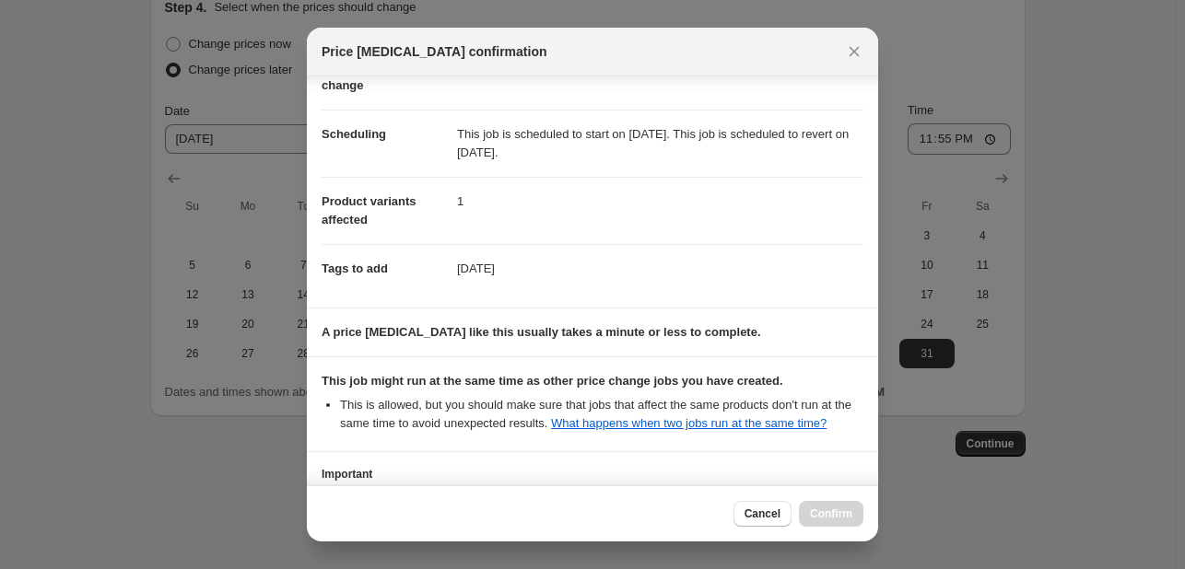
scroll to position [250, 0]
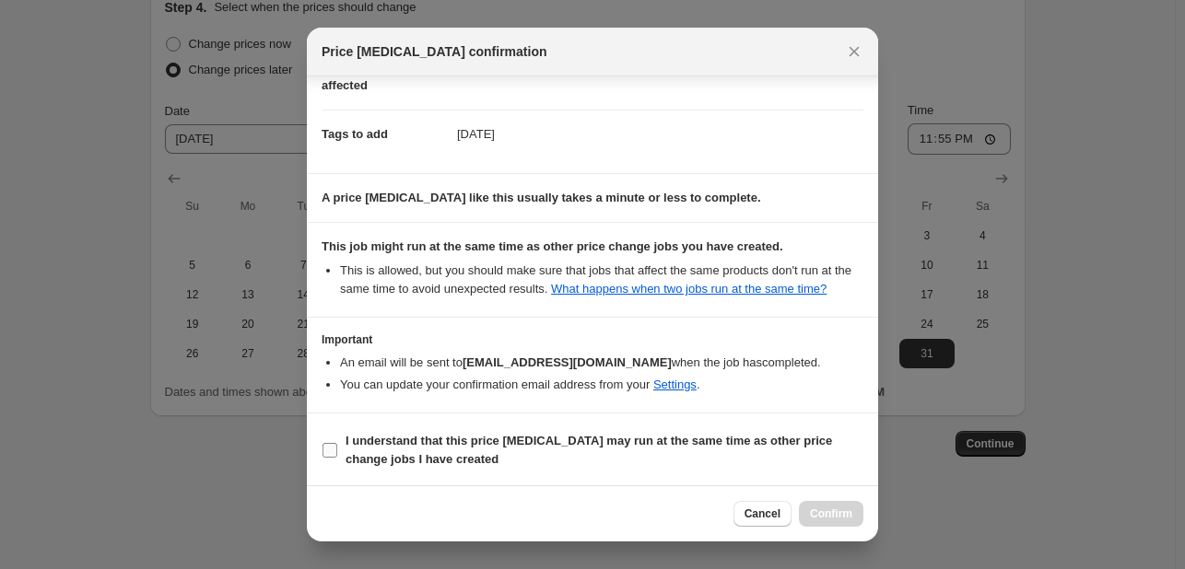
click at [742, 440] on b "I understand that this price [MEDICAL_DATA] may run at the same time as other p…" at bounding box center [589, 450] width 487 height 32
click at [337, 443] on input "I understand that this price [MEDICAL_DATA] may run at the same time as other p…" at bounding box center [330, 450] width 15 height 15
checkbox input "true"
click at [807, 513] on button "Confirm" at bounding box center [831, 514] width 65 height 26
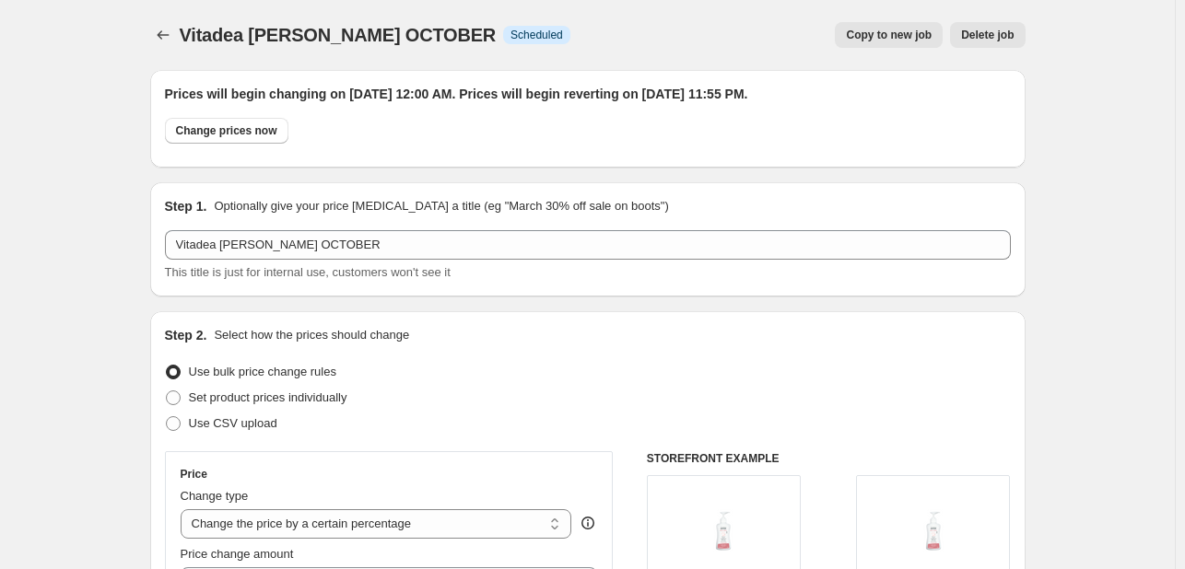
drag, startPoint x: 182, startPoint y: 45, endPoint x: 168, endPoint y: 51, distance: 15.7
click at [180, 45] on div at bounding box center [164, 35] width 29 height 26
click at [167, 51] on div "Vitadea [PERSON_NAME] OCTOBER. This page is ready Vitadea [PERSON_NAME] OCTOBER…" at bounding box center [587, 35] width 875 height 70
click at [164, 35] on icon "Price change jobs" at bounding box center [163, 34] width 12 height 9
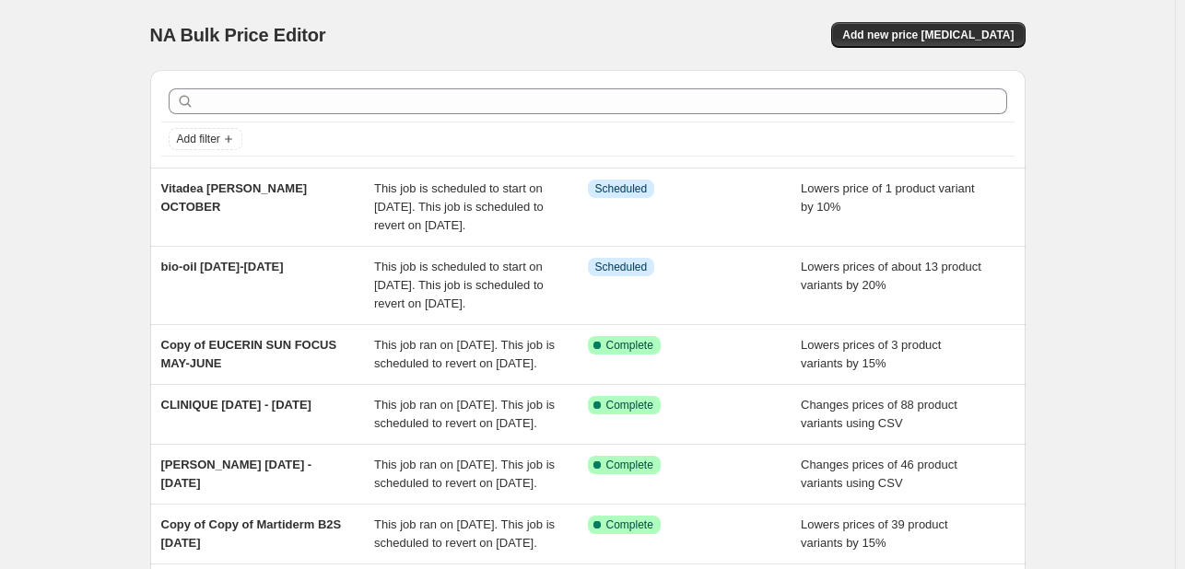
click at [374, 86] on div at bounding box center [587, 101] width 853 height 41
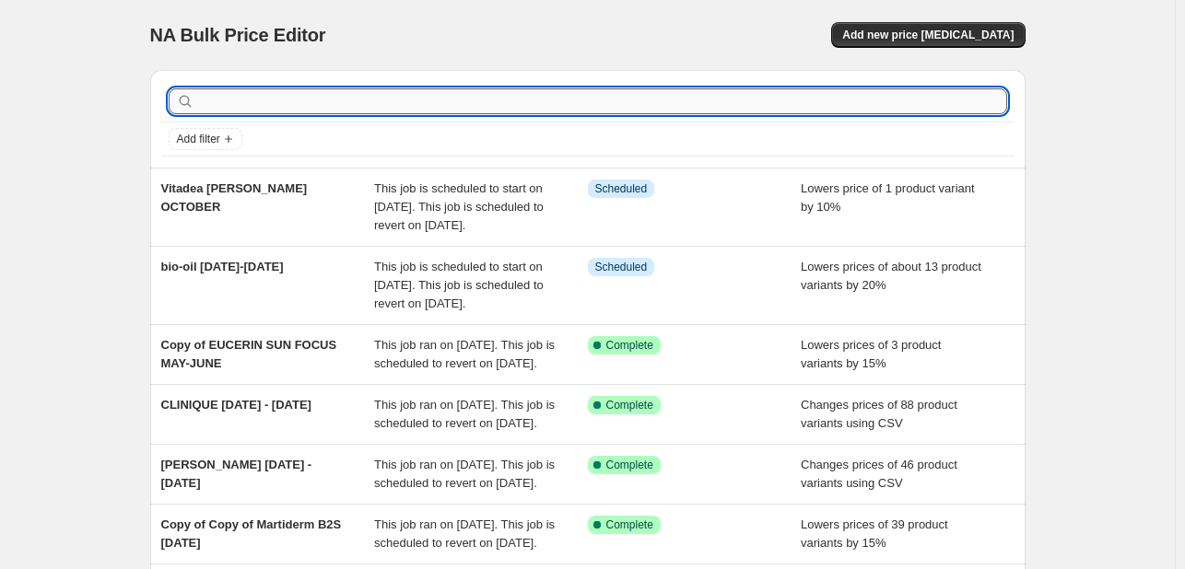
click at [396, 108] on input "text" at bounding box center [602, 101] width 809 height 26
type input "KHAN"
